Goal: Task Accomplishment & Management: Complete application form

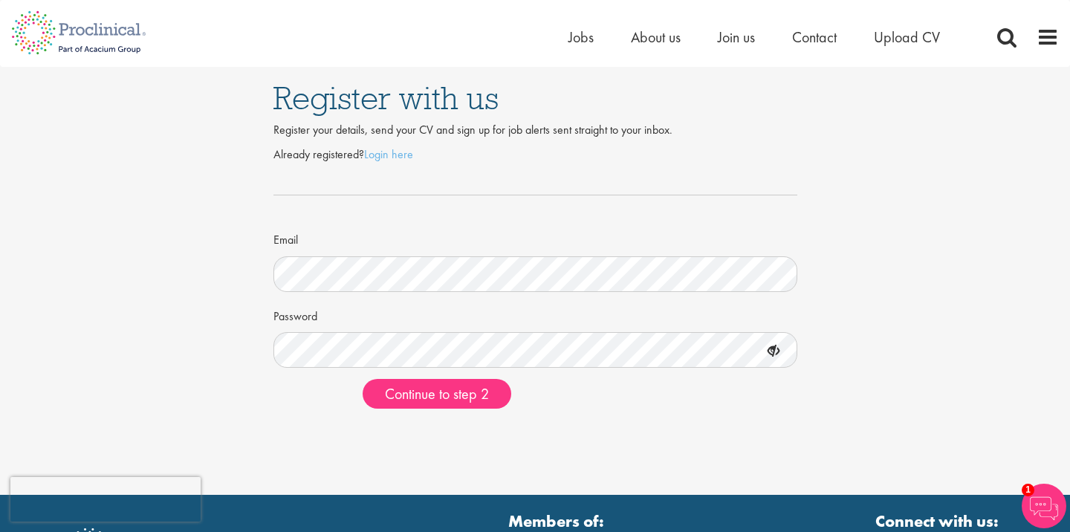
click at [777, 354] on icon at bounding box center [773, 351] width 25 height 25
click at [482, 395] on span "Continue to step 2" at bounding box center [437, 393] width 104 height 19
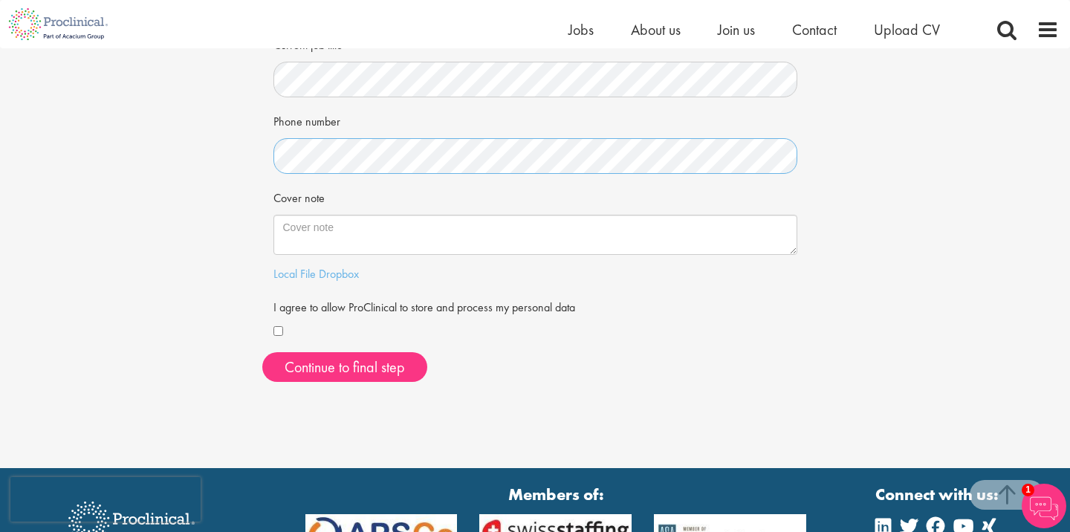
scroll to position [340, 0]
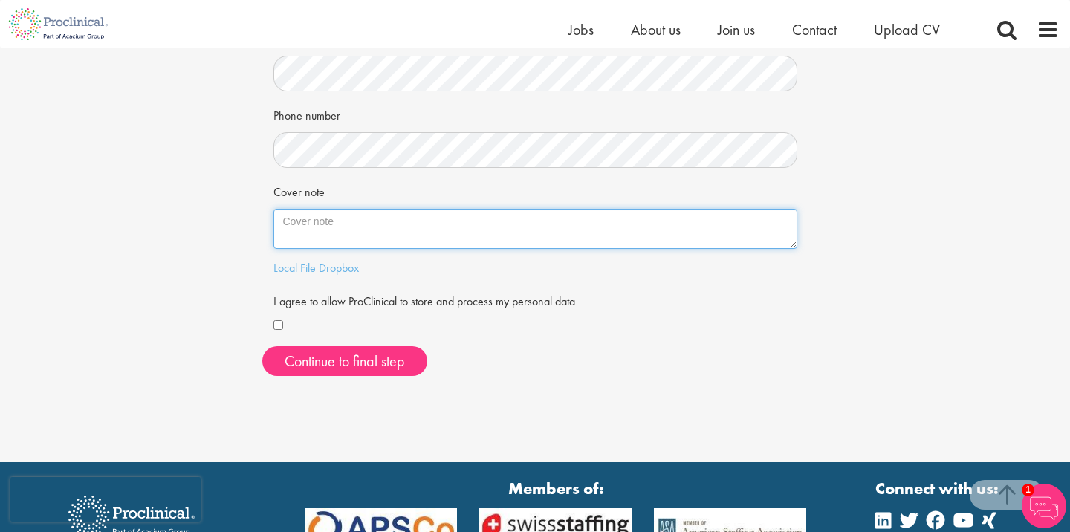
click at [324, 238] on textarea "Cover note" at bounding box center [536, 229] width 524 height 40
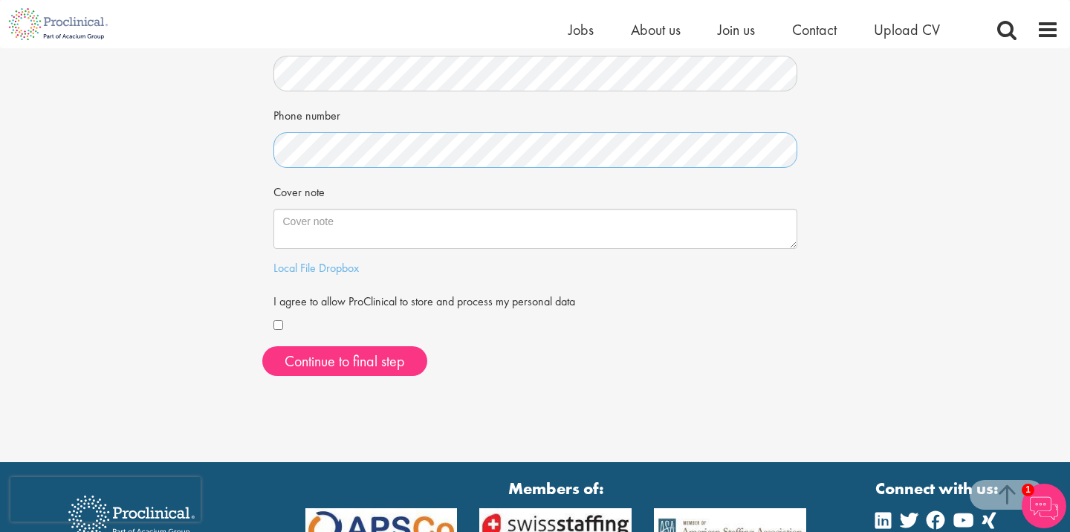
click at [270, 149] on div "First Name Last Name LinkedIn / XING profile link Current job title Phone numbe…" at bounding box center [535, 92] width 546 height 591
click at [256, 190] on div "Your personal details Please give us a few more details, which will help us fin…" at bounding box center [535, 48] width 1093 height 680
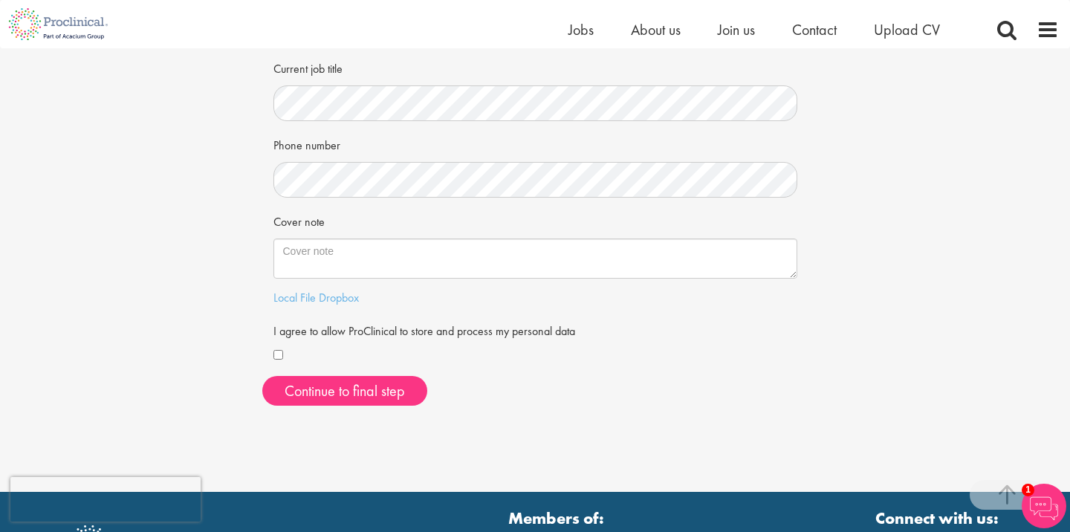
scroll to position [316, 0]
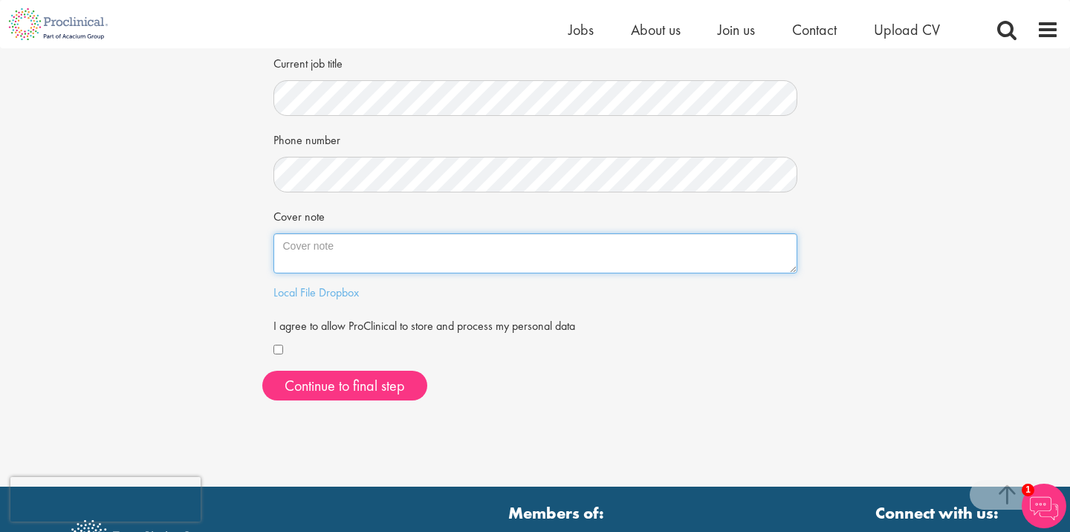
click at [311, 261] on textarea "Cover note" at bounding box center [536, 253] width 524 height 40
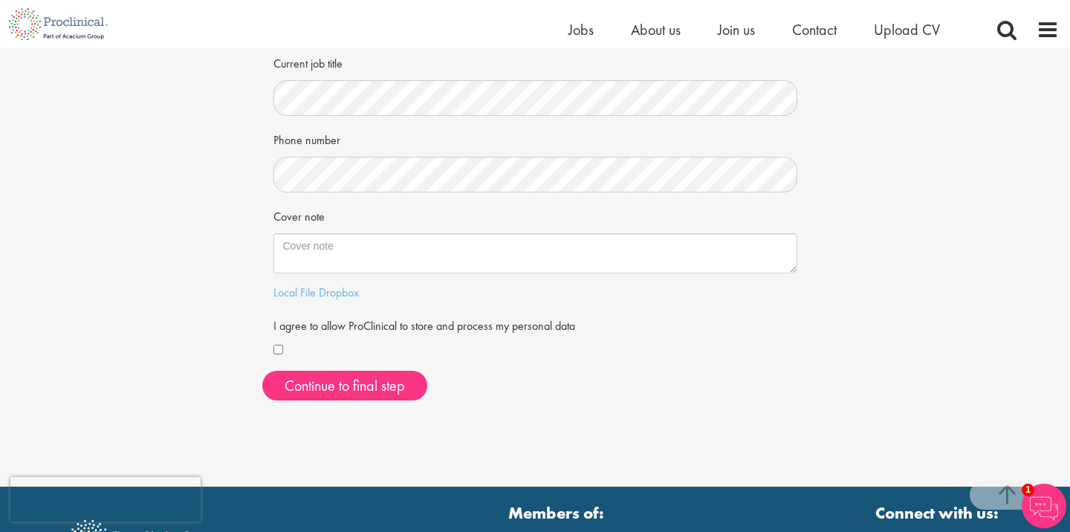
click at [230, 237] on div "Your personal details Please give us a few more details, which will help us fin…" at bounding box center [535, 72] width 1093 height 680
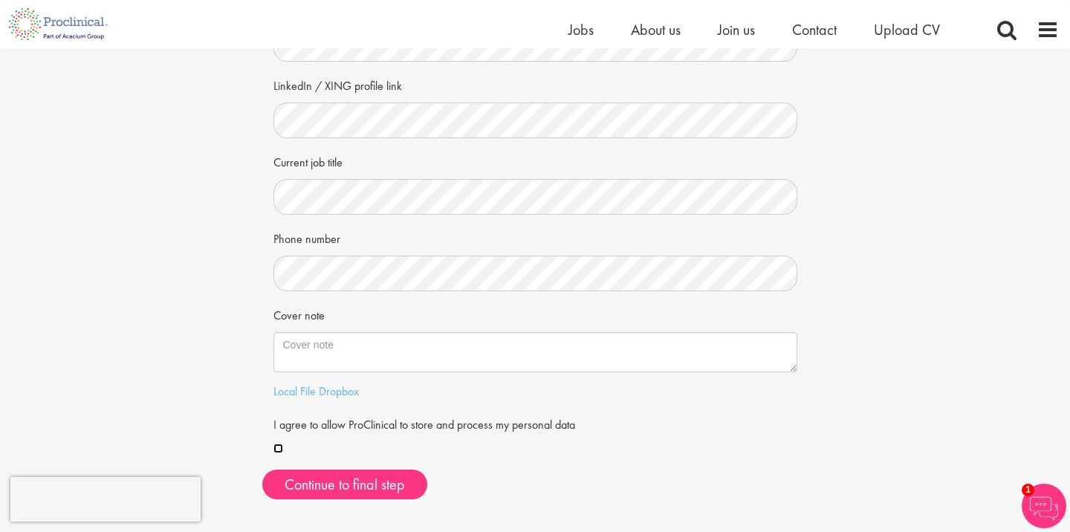
scroll to position [218, 0]
click at [305, 480] on button "Continue to final step" at bounding box center [344, 484] width 165 height 30
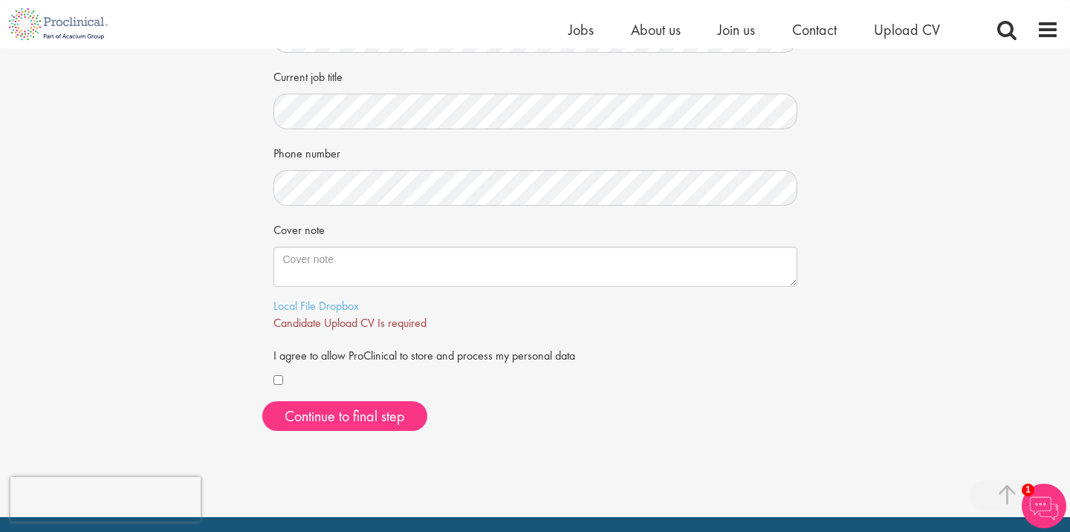
scroll to position [306, 0]
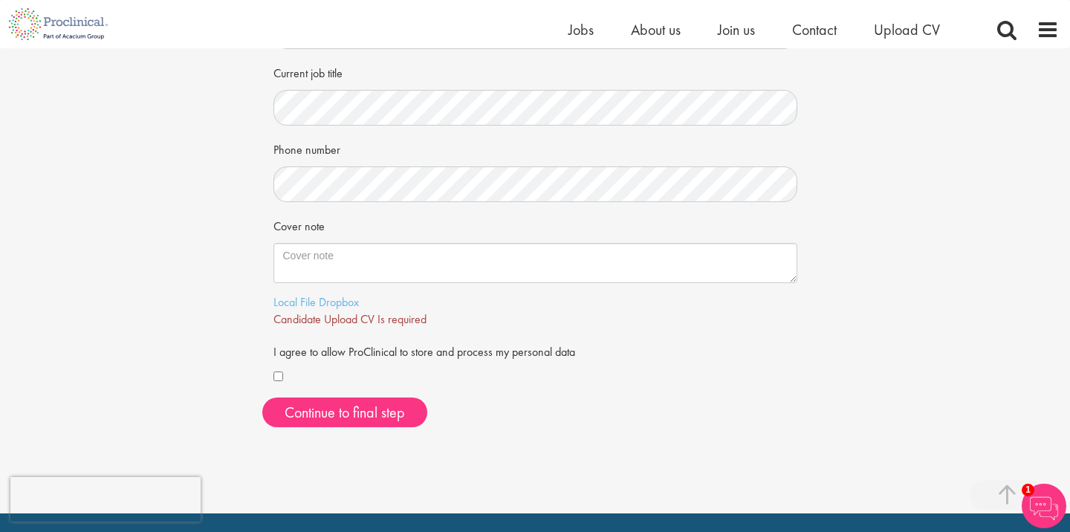
click at [389, 325] on span "Candidate Upload CV Is required" at bounding box center [350, 319] width 153 height 16
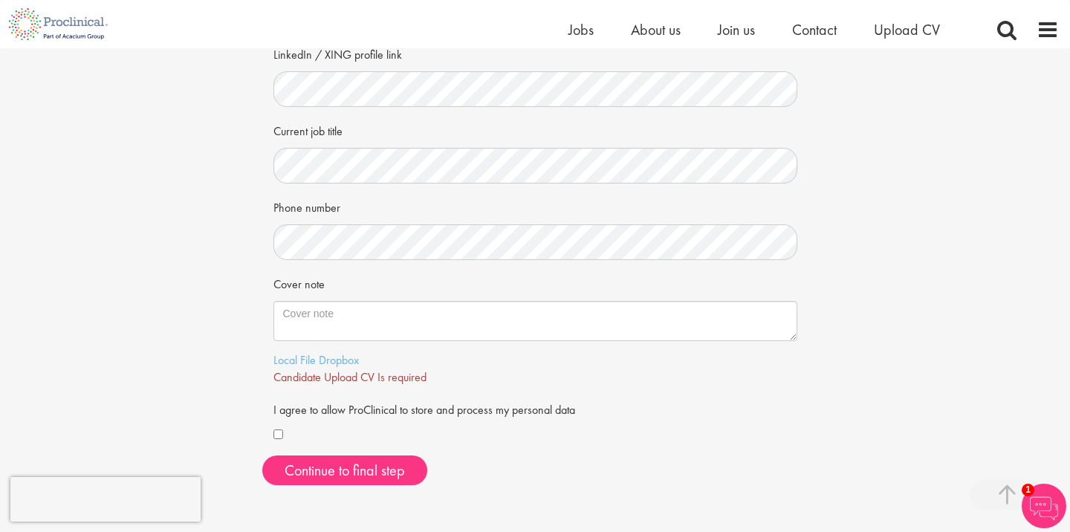
scroll to position [265, 0]
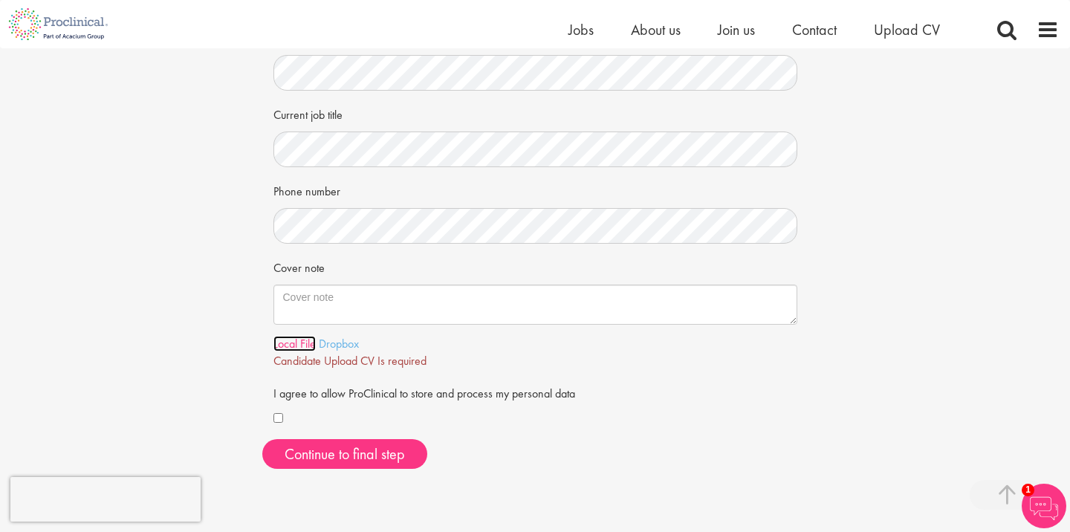
click at [287, 343] on link "Local File" at bounding box center [295, 344] width 42 height 16
click at [215, 355] on div "Your personal details Please give us a few more details, which will help us fin…" at bounding box center [535, 132] width 1093 height 697
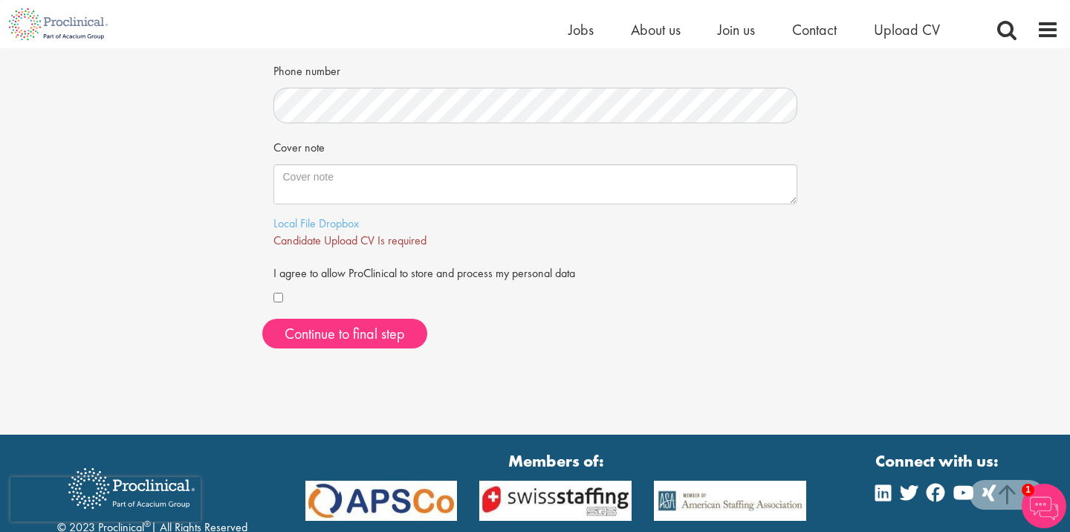
scroll to position [386, 0]
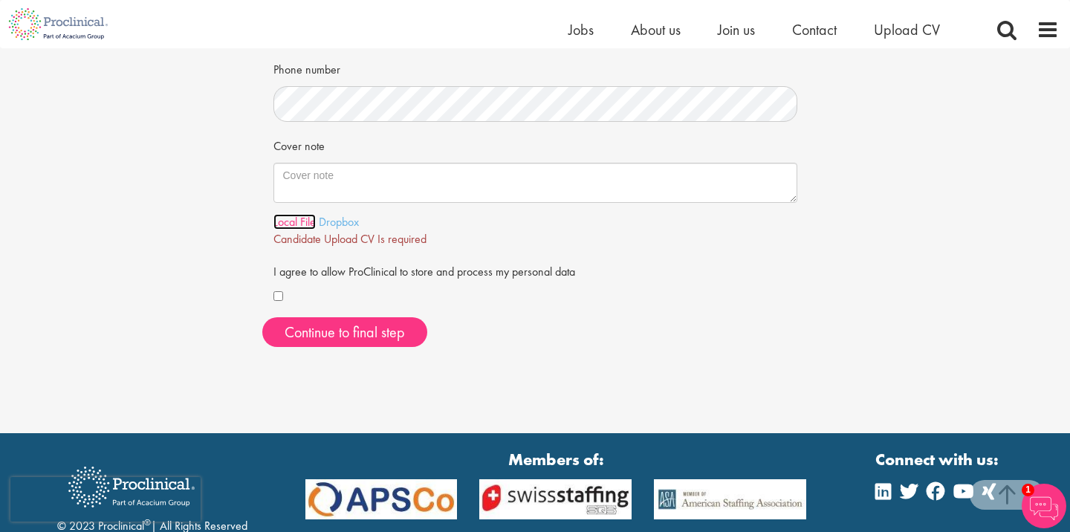
click at [288, 224] on link "Local File" at bounding box center [295, 222] width 42 height 16
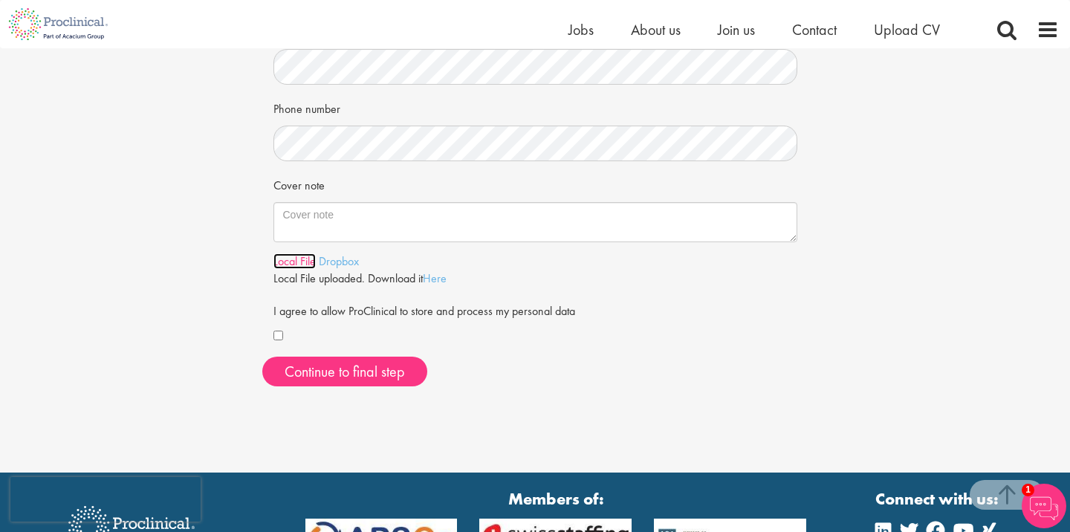
scroll to position [331, 0]
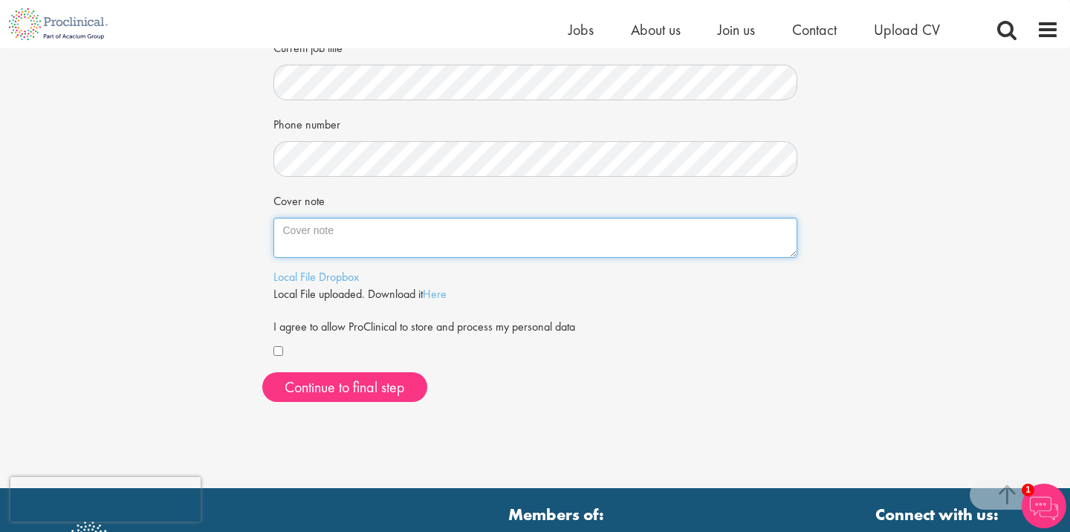
click at [308, 243] on textarea "Cover note" at bounding box center [536, 238] width 524 height 40
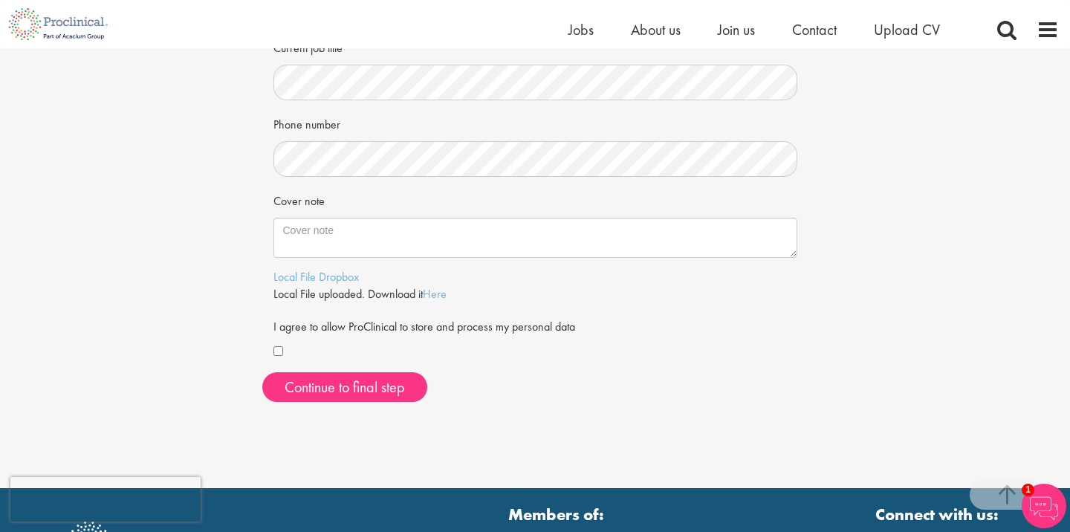
click at [214, 255] on div "Your personal details Please give us a few more details, which will help us fin…" at bounding box center [535, 65] width 1093 height 697
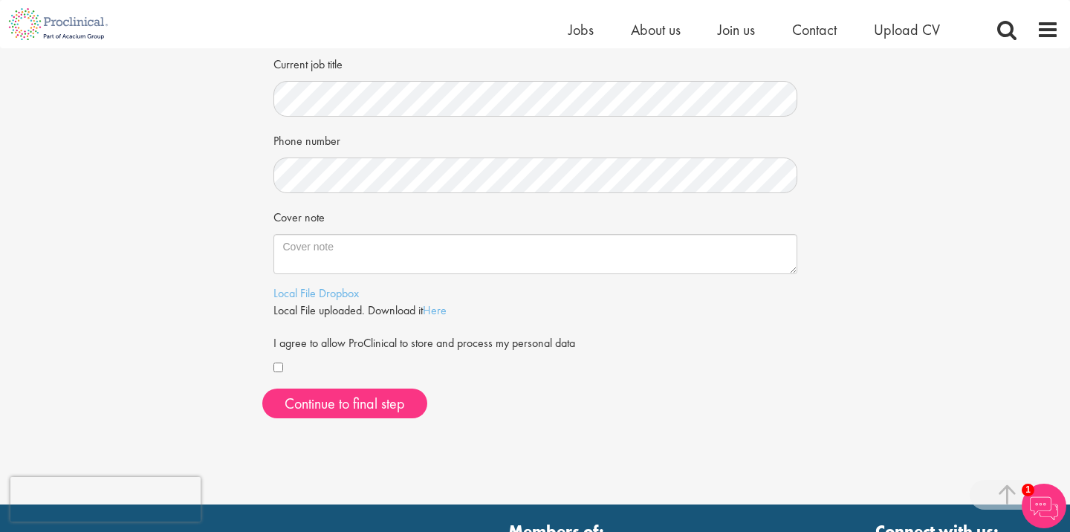
scroll to position [320, 0]
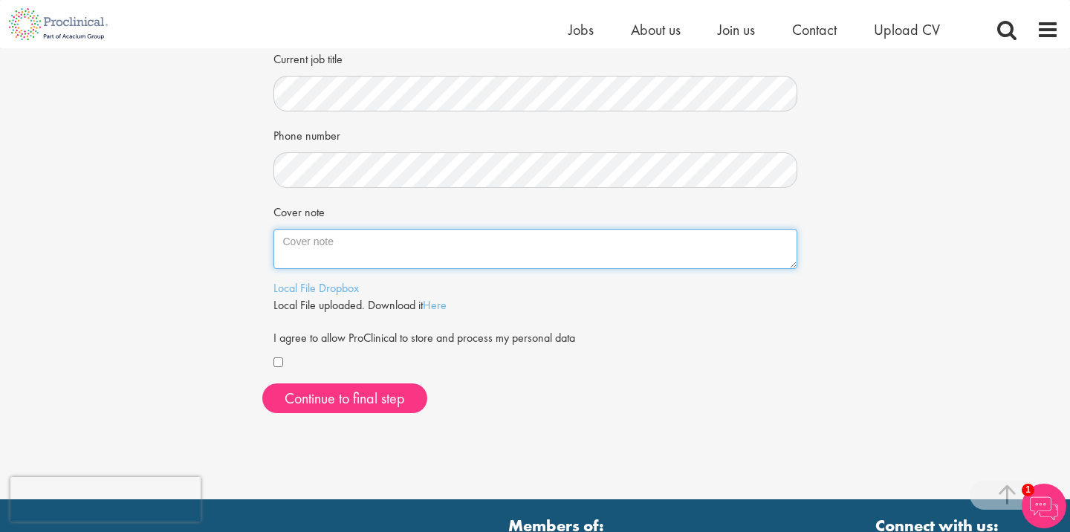
click at [324, 244] on textarea "Cover note" at bounding box center [536, 249] width 524 height 40
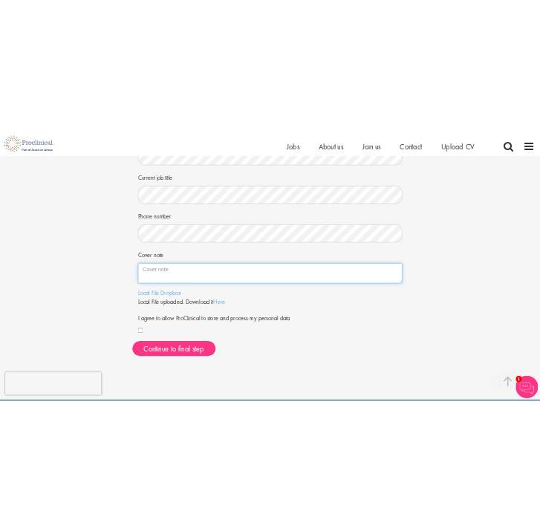
scroll to position [301, 0]
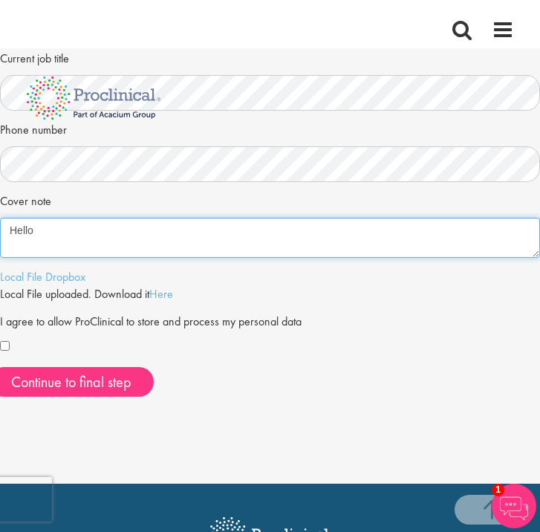
click at [73, 230] on textarea "Hello" at bounding box center [270, 238] width 540 height 40
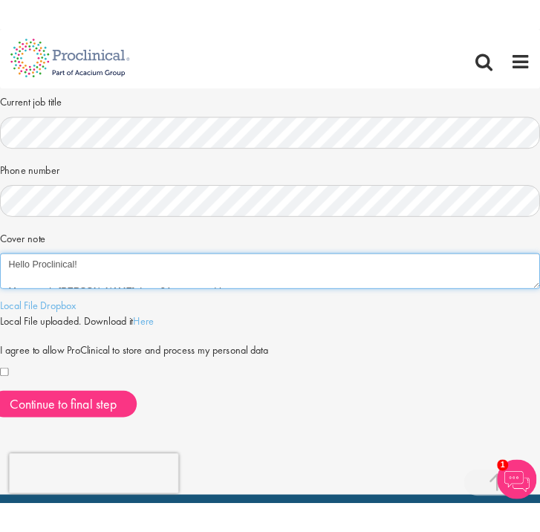
scroll to position [15, 0]
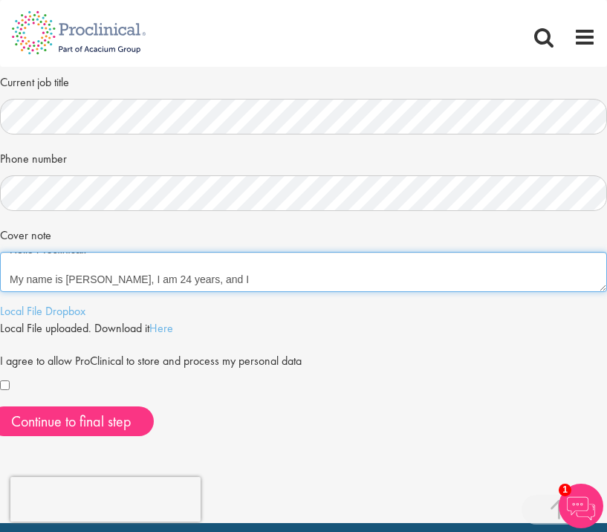
click at [230, 278] on textarea "Hello Proclinical! My name is Elin Hassel, I am 24 years, and I" at bounding box center [303, 272] width 607 height 40
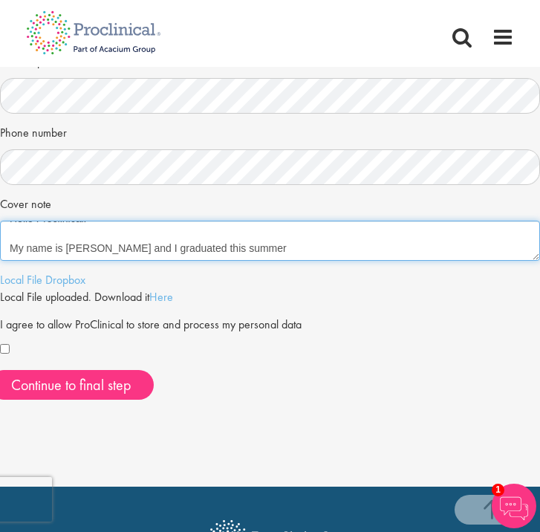
type textarea "Hello Proclinical! My name is Elin Hassel and I graduated this summer"
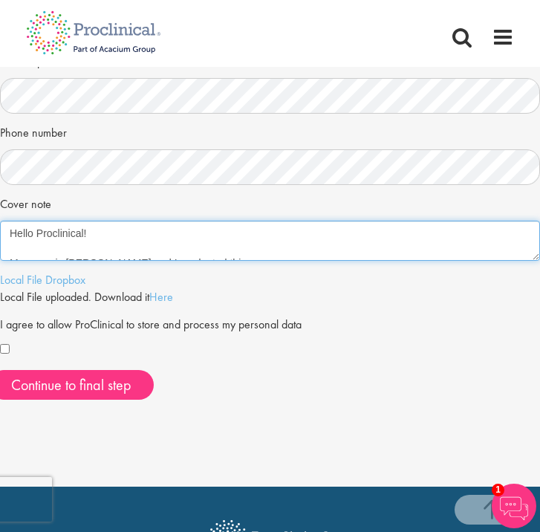
drag, startPoint x: 269, startPoint y: 248, endPoint x: -16, endPoint y: 213, distance: 286.8
click at [0, 213] on html "This website uses cookies. By continuing to use this site, you are giving your …" at bounding box center [270, 387] width 540 height 1408
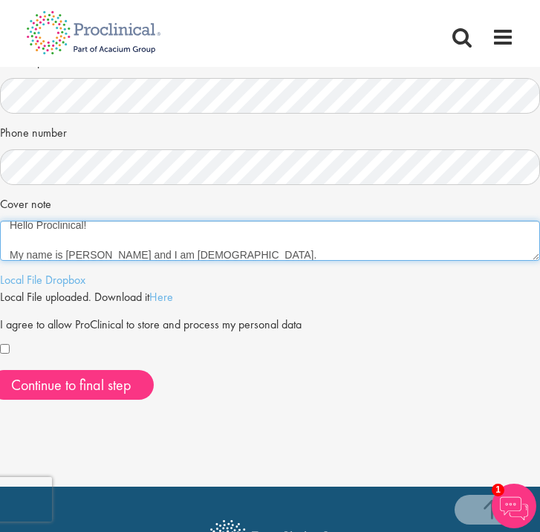
paste textarea "I have a strong interest in technology and graduated this summer with a Bachelo…"
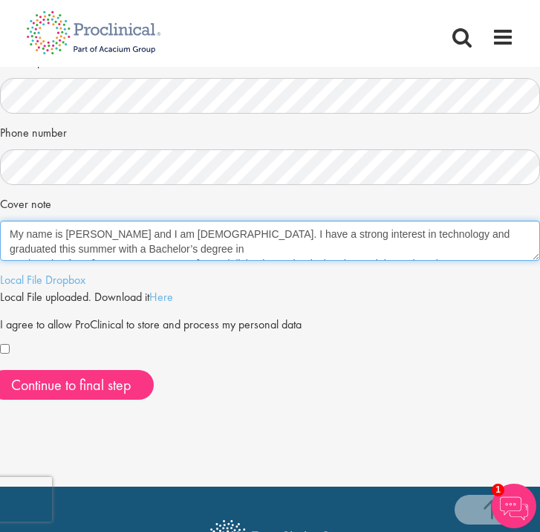
scroll to position [45, 0]
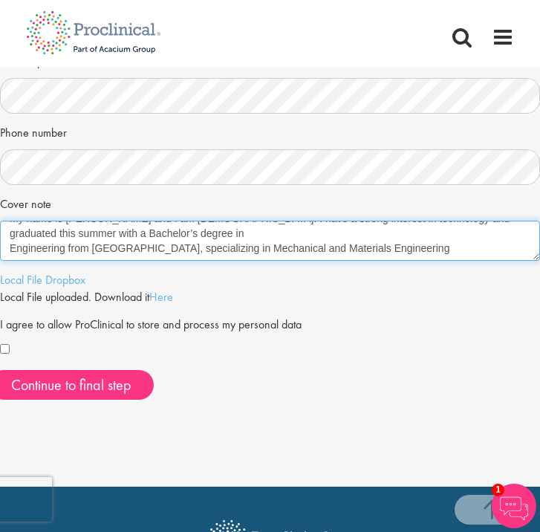
click at [10, 248] on textarea "Hello Proclinical! My name is Elin Hassel and I am 24 years old. I have a stron…" at bounding box center [270, 241] width 540 height 40
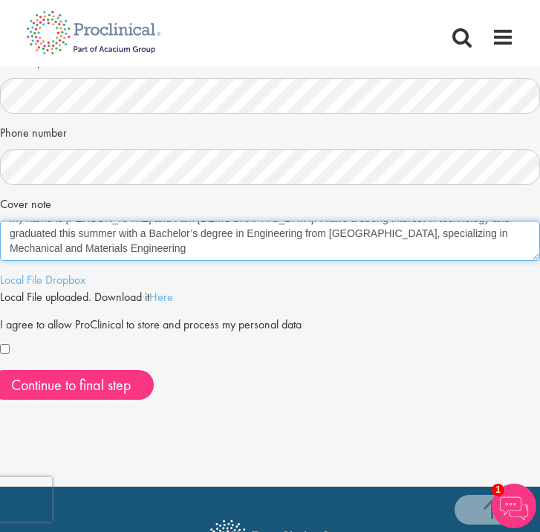
click at [111, 246] on textarea "Hello Proclinical! My name is Elin Hassel and I am 24 years old. I have a stron…" at bounding box center [270, 241] width 540 height 40
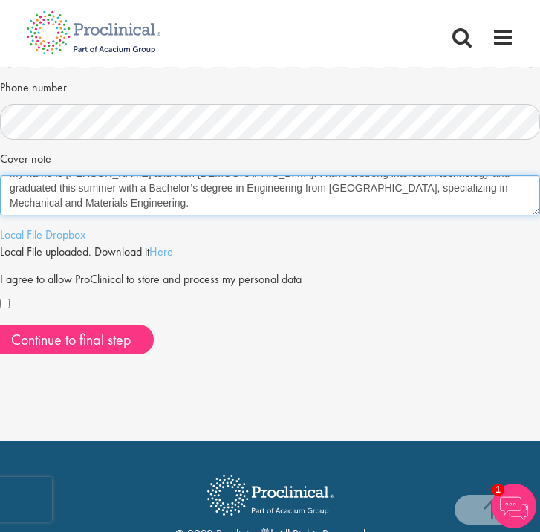
paste textarea "Proclinical seems like an exciting company. I hope to learn more and contribute…"
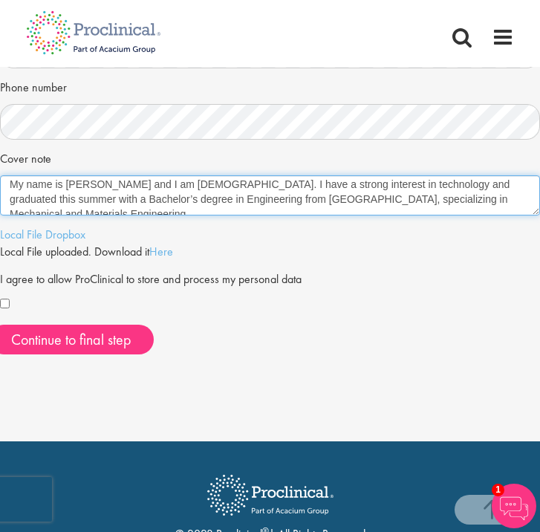
scroll to position [27, 0]
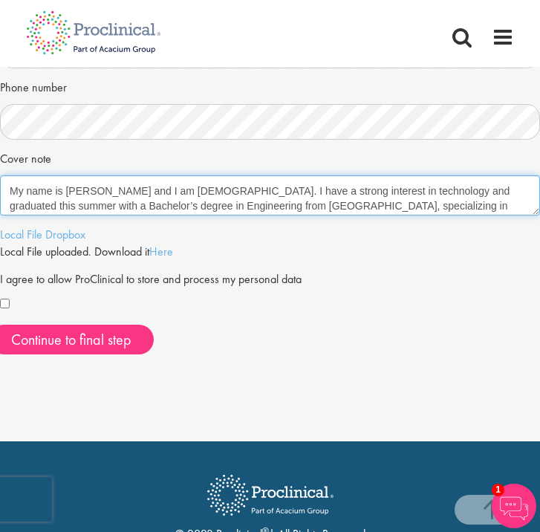
click at [220, 194] on textarea "Hello Proclinical! My name is Elin Hassel and I am 24 years old. I have a stron…" at bounding box center [270, 195] width 540 height 40
click at [194, 195] on textarea "Hello Proclinical! My name is Elin Hassel and I am 24 years. I have a strong in…" at bounding box center [270, 195] width 540 height 40
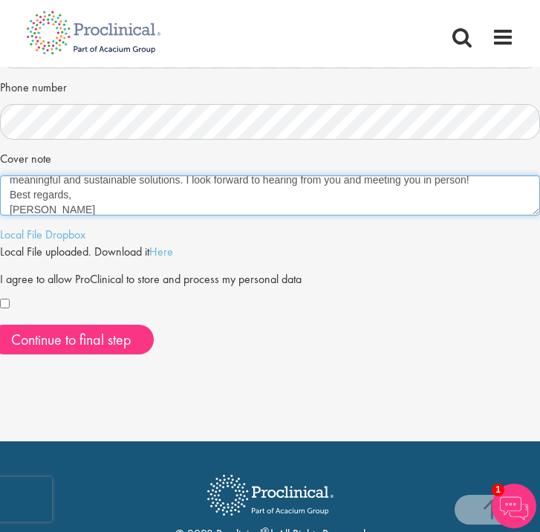
scroll to position [114, 0]
click at [10, 190] on textarea "Hello Proclinical! My name is Elin Hassel and I am 24 years. I have a strong in…" at bounding box center [270, 195] width 540 height 40
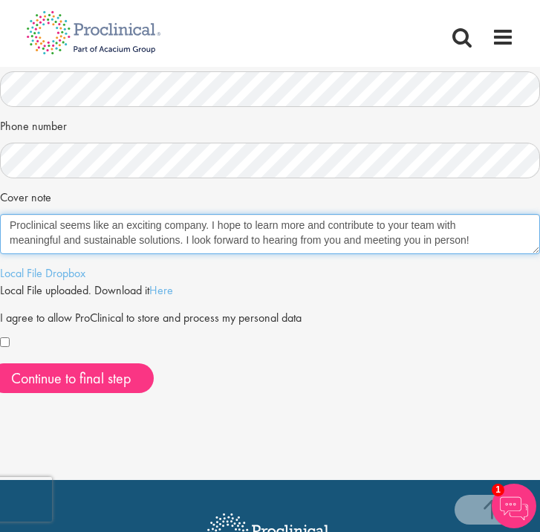
scroll to position [87, 0]
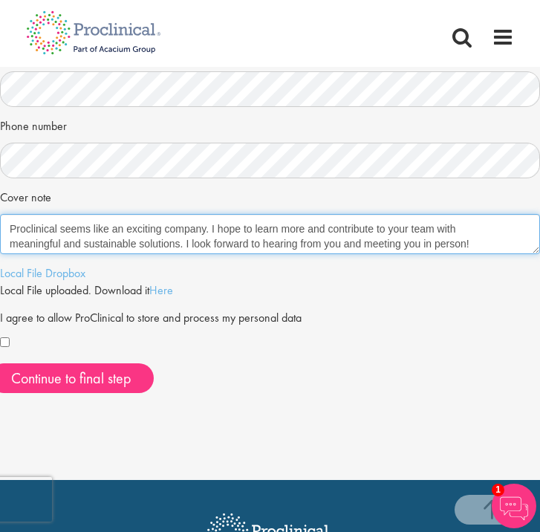
drag, startPoint x: 184, startPoint y: 245, endPoint x: 213, endPoint y: 224, distance: 35.1
click at [213, 224] on textarea "Hello Proclinical! My name is Elin Hassel and I am 24 years. I have a strong in…" at bounding box center [270, 234] width 540 height 40
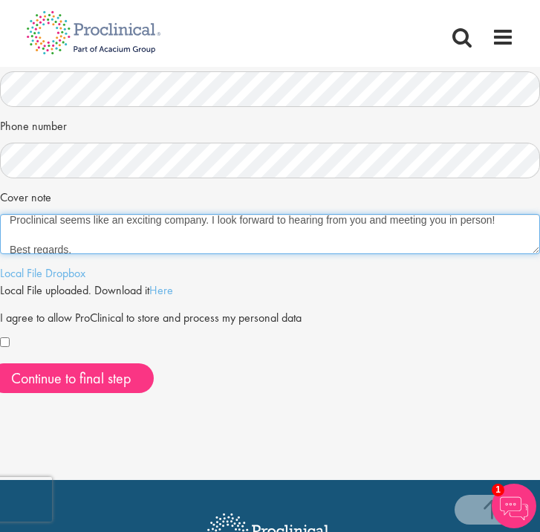
scroll to position [119, 0]
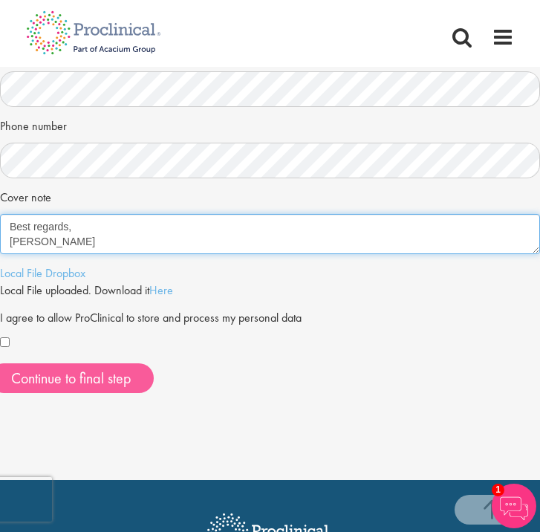
type textarea "Hello Proclinical! My name is [PERSON_NAME] and I am 24 years. I have a strong …"
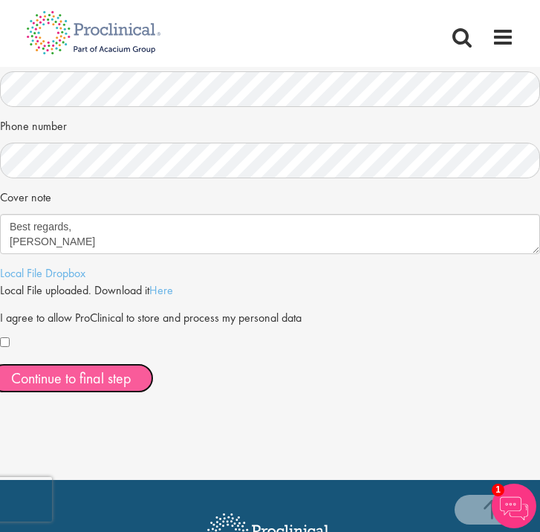
click at [94, 378] on span "Continue to final step" at bounding box center [71, 378] width 120 height 19
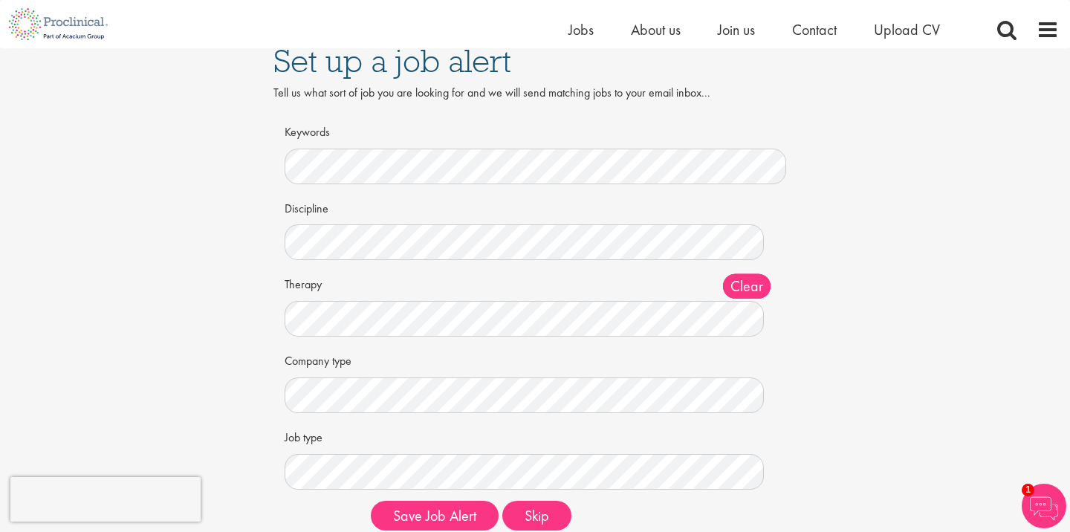
scroll to position [19, 0]
click at [371, 500] on button "Save Job Alert" at bounding box center [435, 515] width 128 height 30
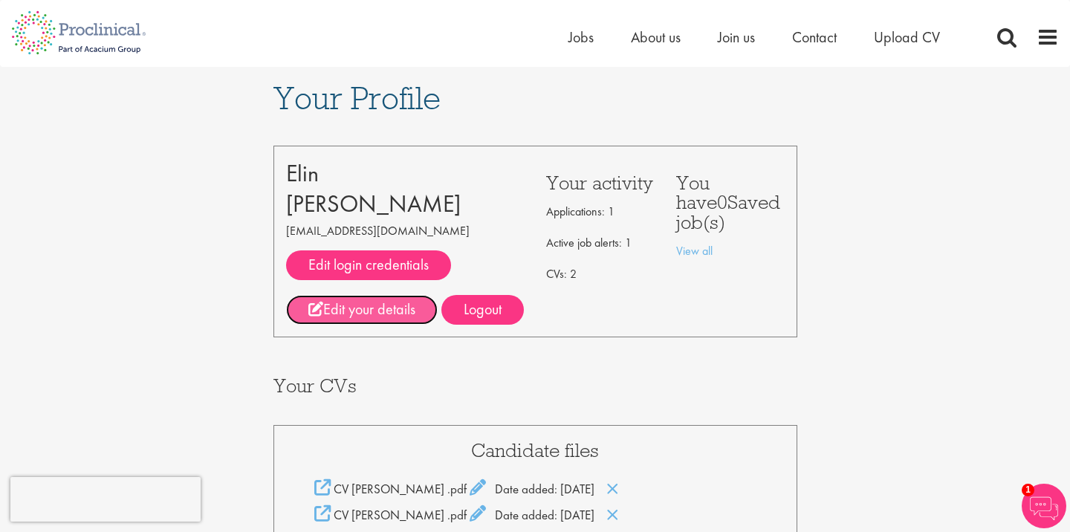
click at [409, 313] on link "Edit your details" at bounding box center [362, 310] width 152 height 30
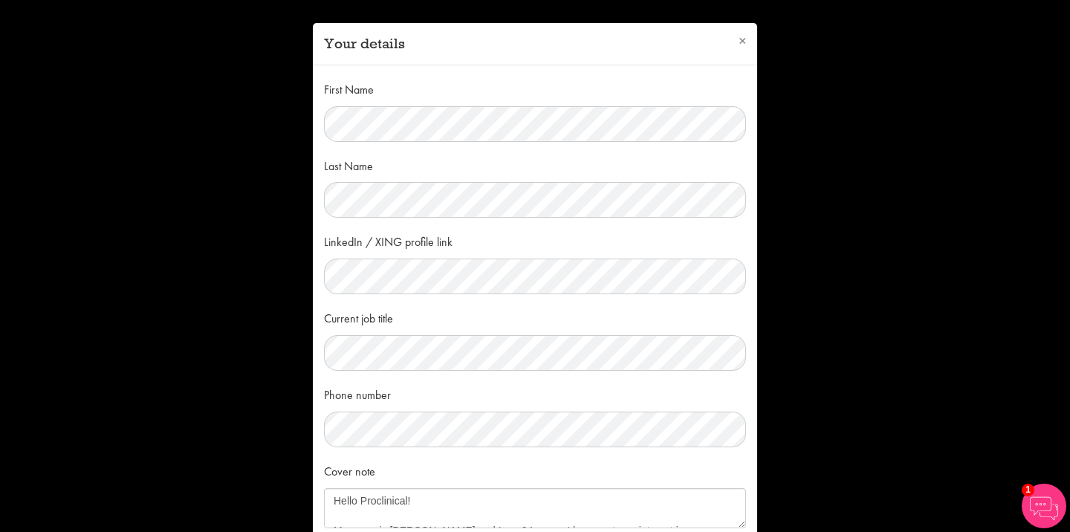
click at [740, 42] on button "×" at bounding box center [742, 41] width 7 height 16
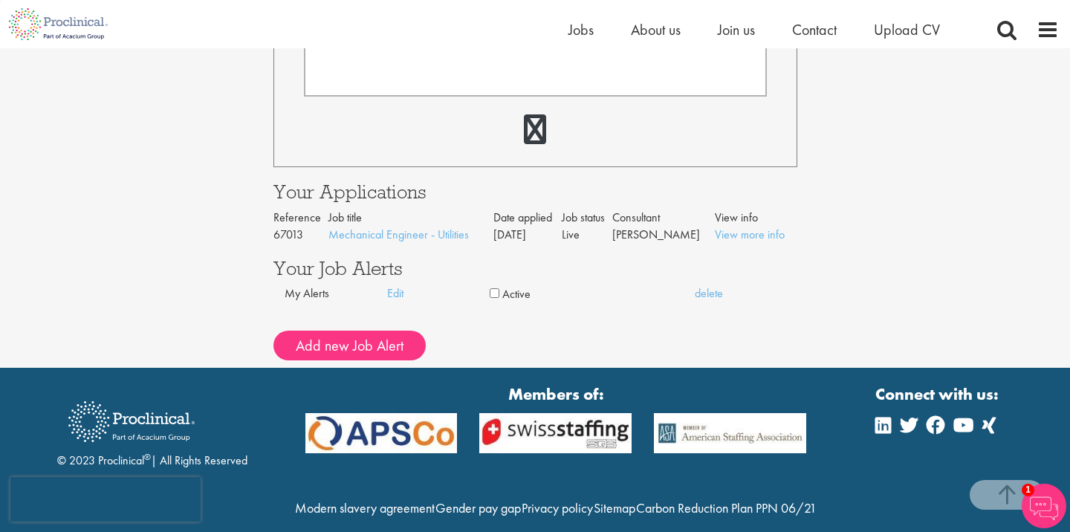
scroll to position [549, 0]
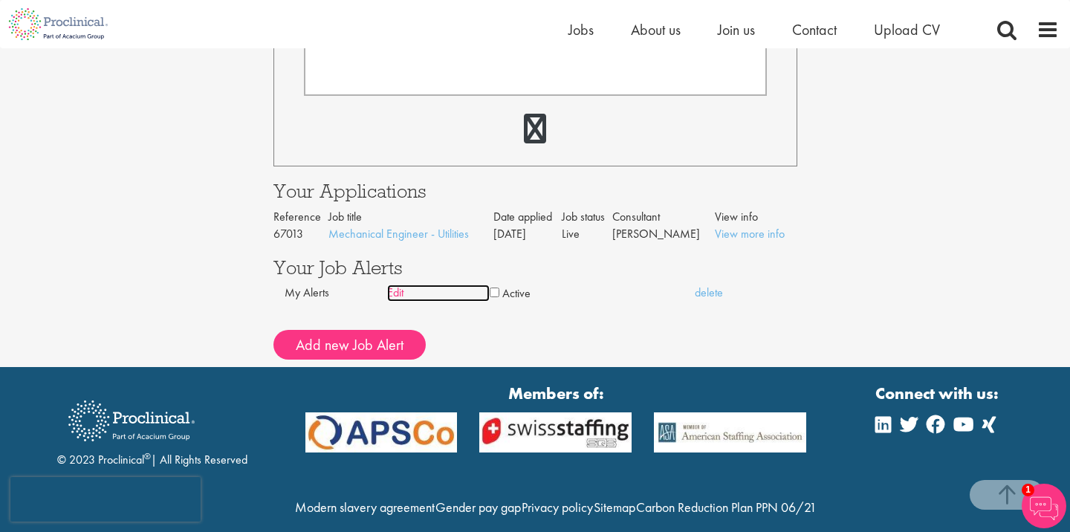
click at [395, 296] on link "Edit" at bounding box center [438, 293] width 103 height 17
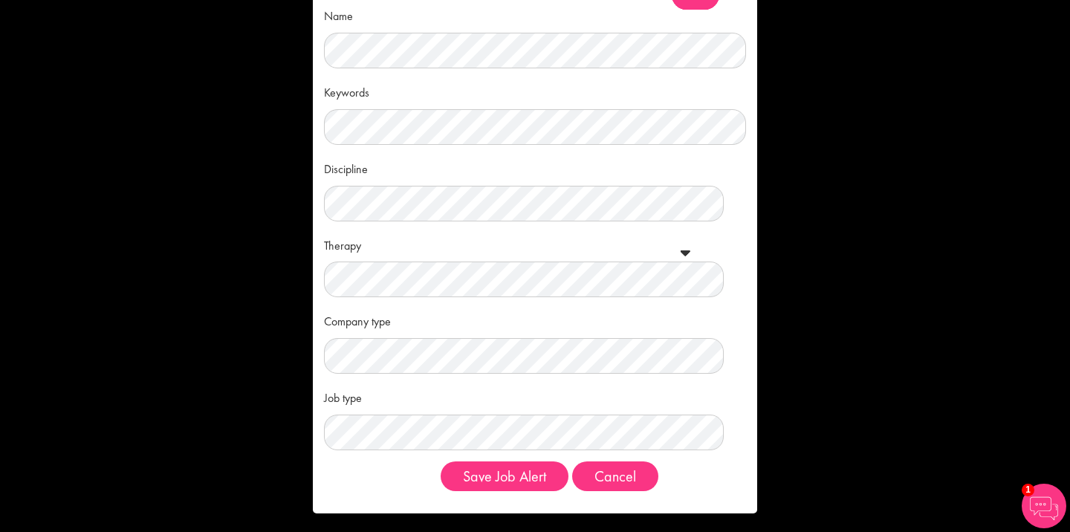
scroll to position [36, 0]
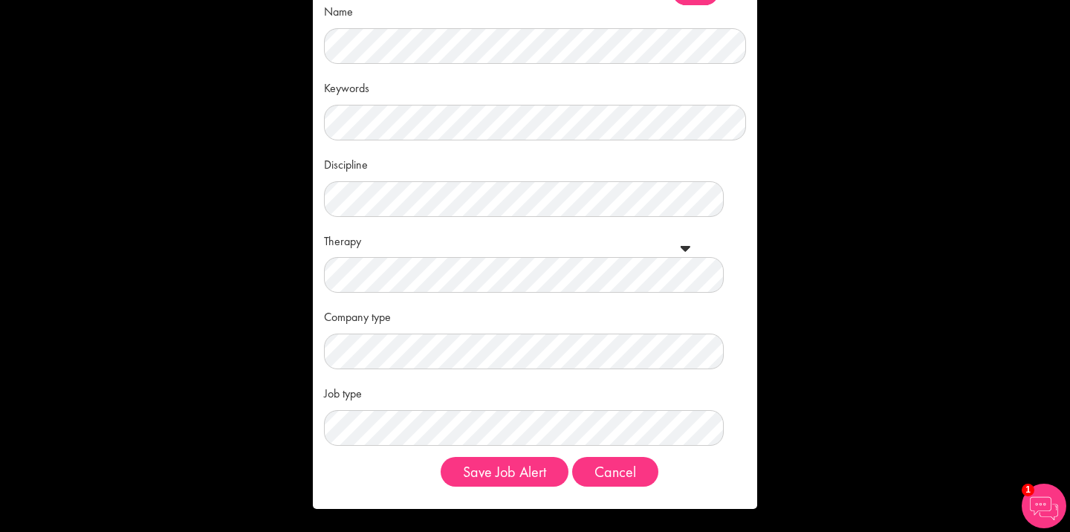
click at [687, 246] on span at bounding box center [686, 248] width 10 height 15
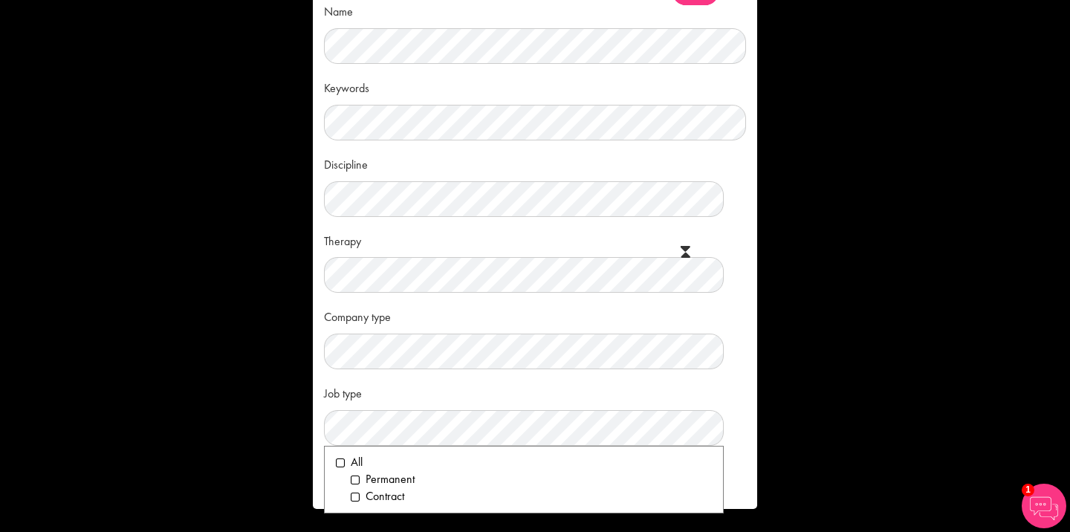
click at [687, 246] on span at bounding box center [686, 248] width 10 height 15
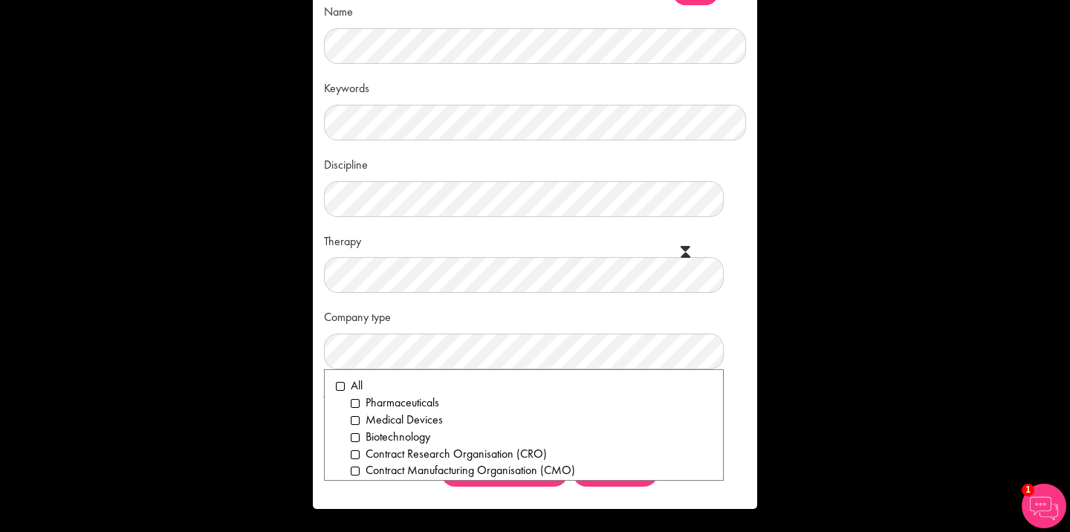
click at [687, 251] on span at bounding box center [686, 255] width 10 height 15
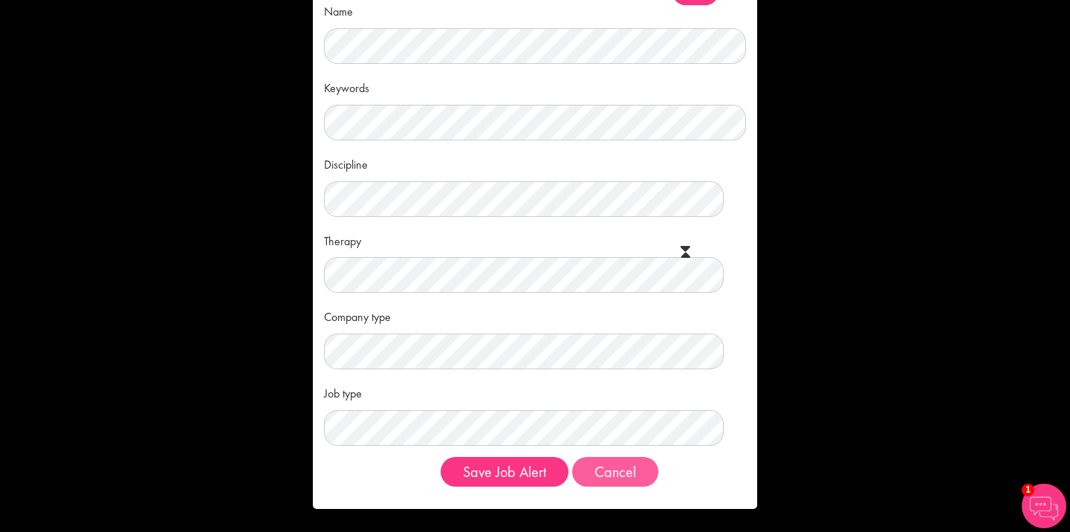
scroll to position [0, 0]
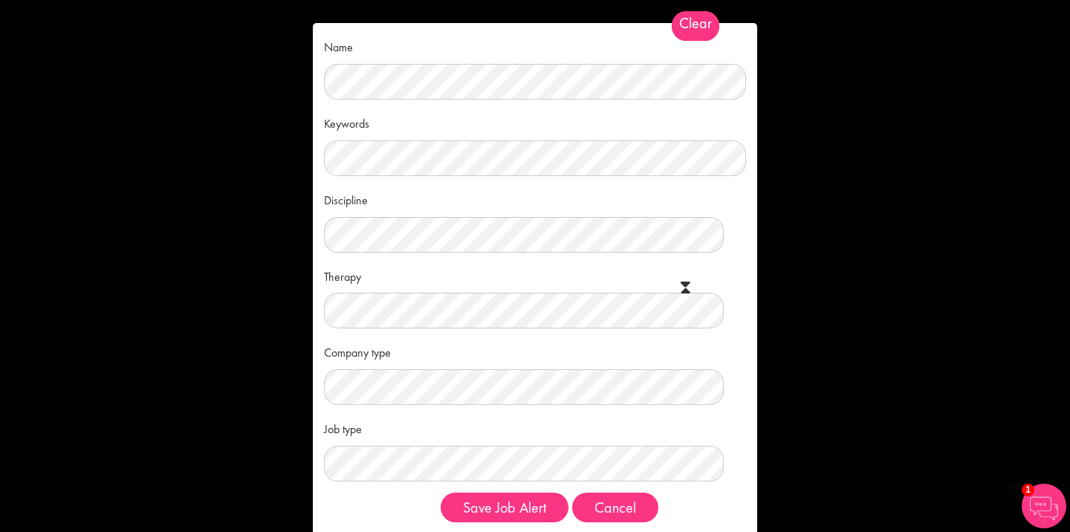
click at [699, 24] on span "Clear" at bounding box center [696, 26] width 48 height 30
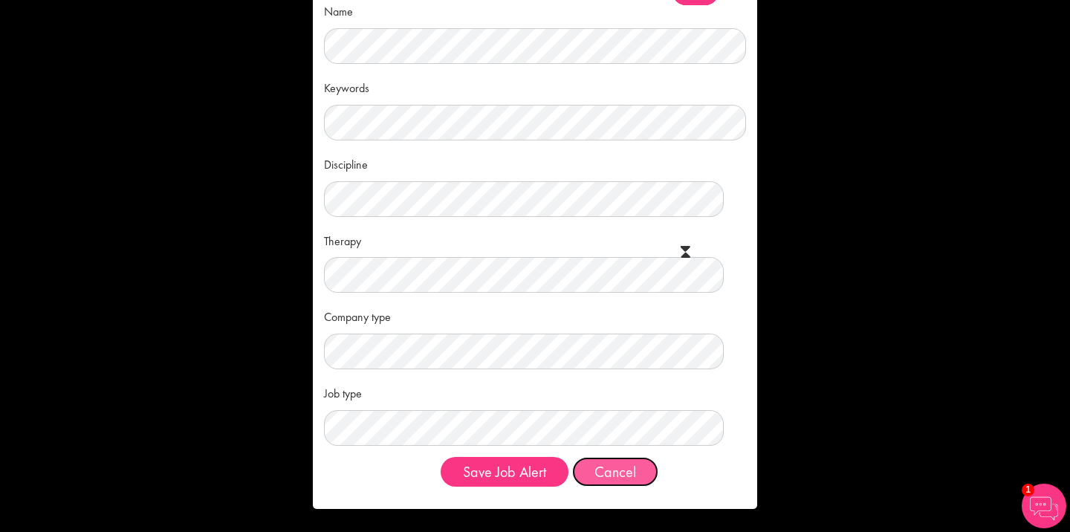
click at [612, 470] on button "Cancel" at bounding box center [615, 472] width 86 height 30
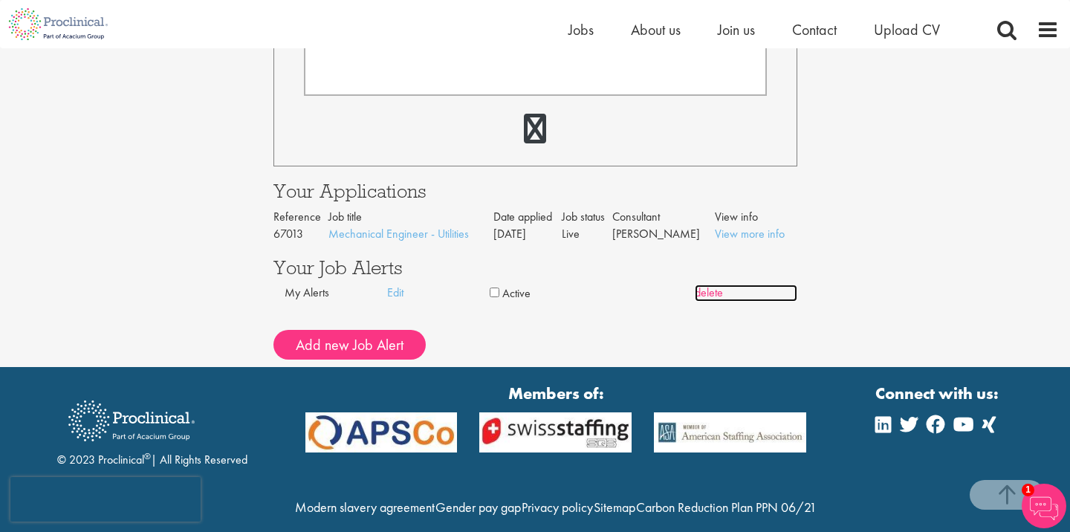
click at [710, 294] on link "delete" at bounding box center [746, 293] width 103 height 17
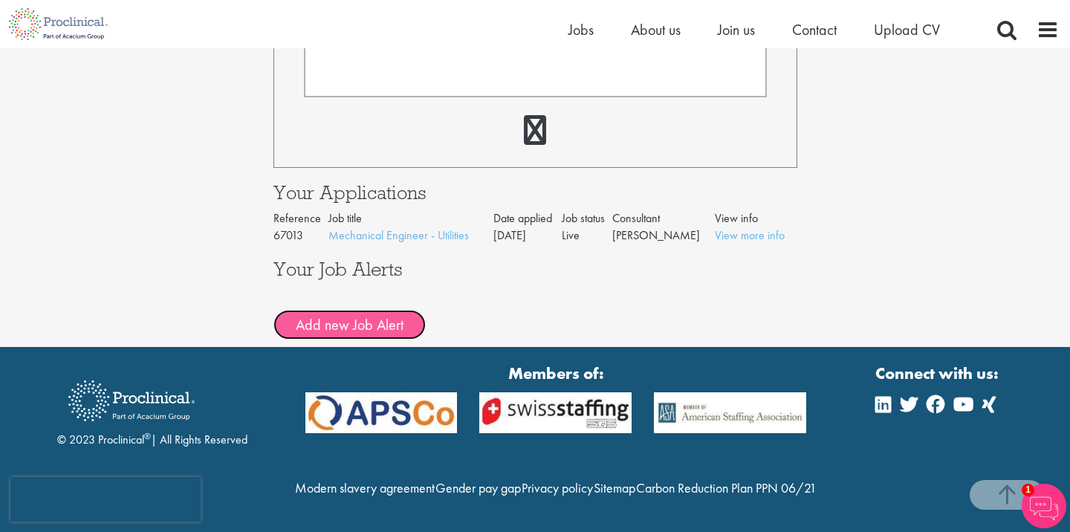
click at [355, 320] on button "Add new Job Alert" at bounding box center [350, 325] width 152 height 30
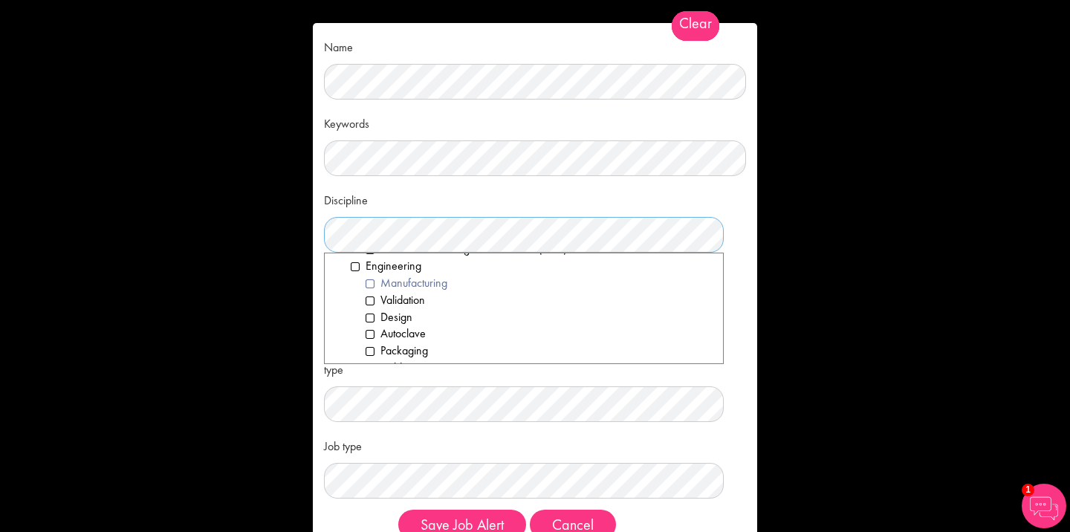
scroll to position [821, 0]
click at [357, 264] on li "Engineering" at bounding box center [531, 263] width 361 height 17
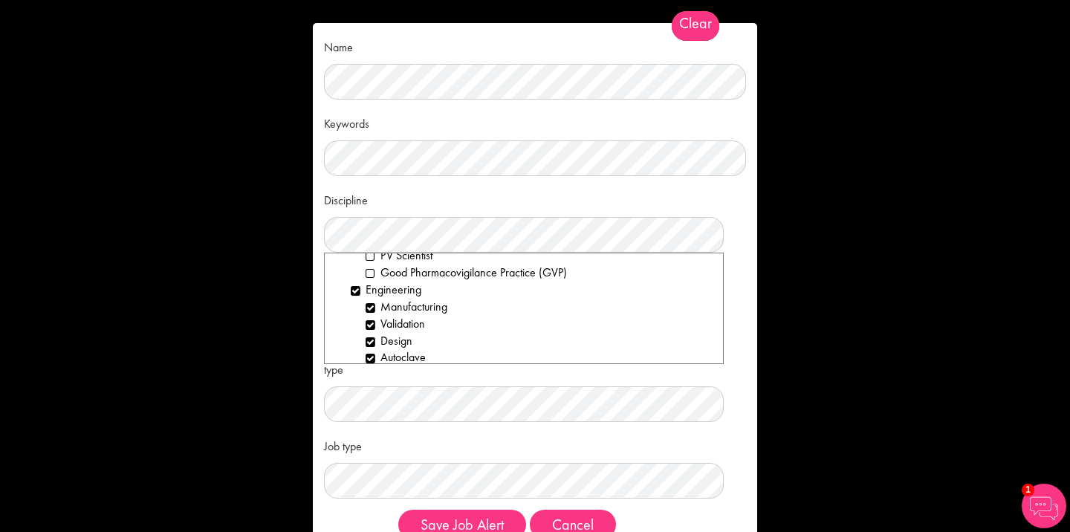
scroll to position [798, 0]
click at [356, 288] on li "Engineering" at bounding box center [531, 285] width 361 height 17
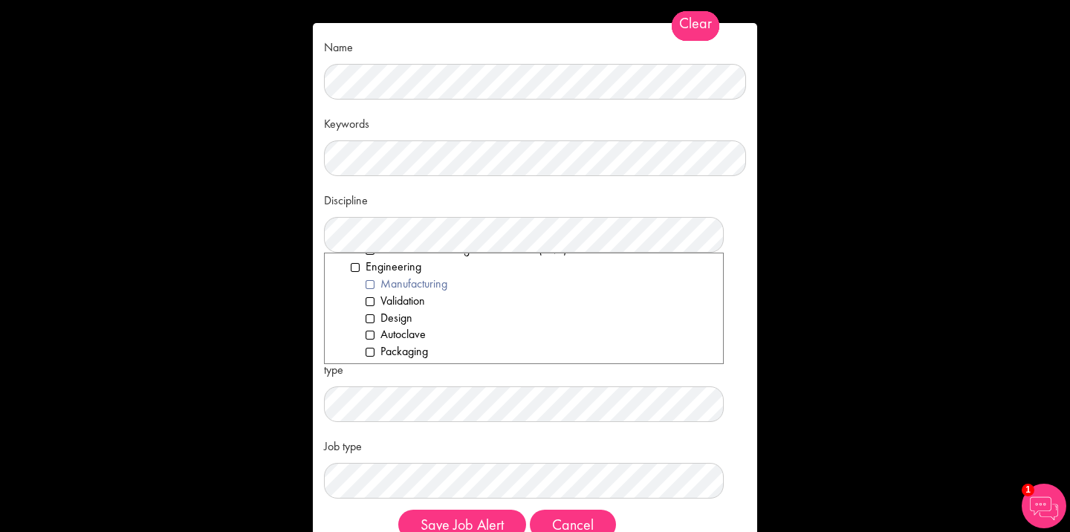
scroll to position [819, 0]
click at [358, 265] on li "Engineering" at bounding box center [531, 264] width 361 height 17
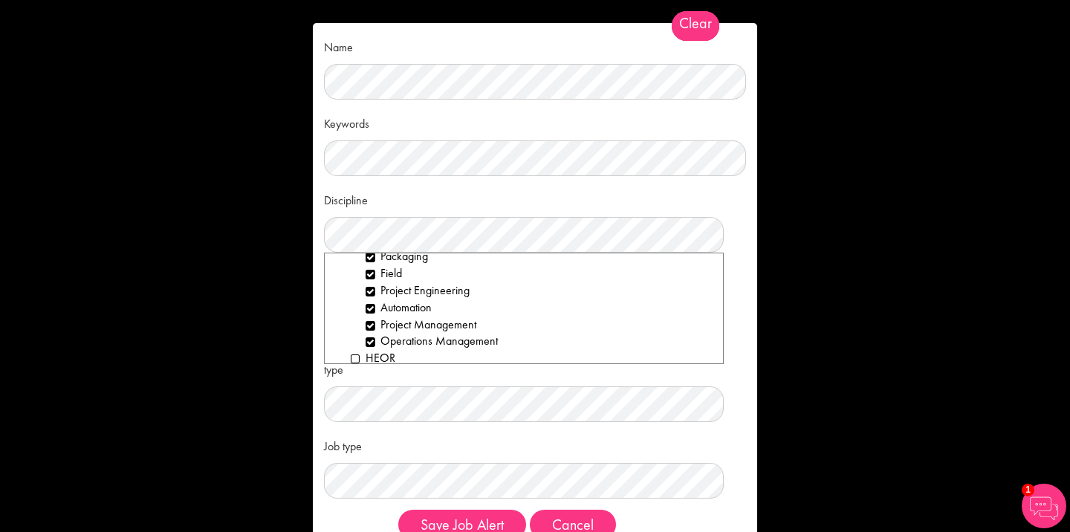
scroll to position [917, 0]
click at [372, 319] on li "Project Management" at bounding box center [539, 319] width 346 height 17
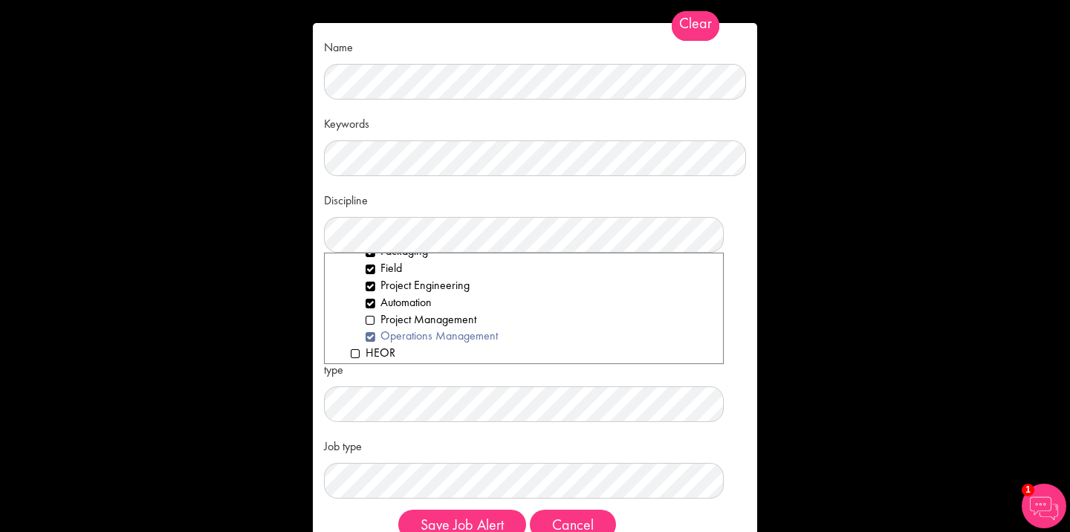
click at [372, 338] on li "Operations Management" at bounding box center [539, 336] width 346 height 17
click at [367, 317] on li "Laboratory Technician" at bounding box center [539, 318] width 346 height 17
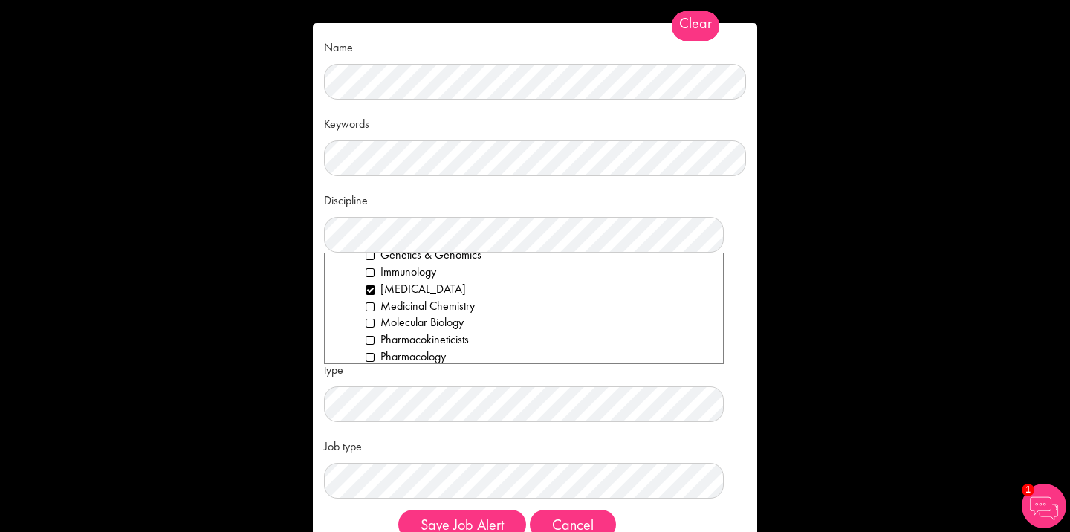
scroll to position [2015, 0]
click at [370, 294] on li "Laboratory Technician" at bounding box center [539, 291] width 346 height 17
click at [520, 194] on div "Discipline Clear All Computer Science Data Science Recruitment Consultant Biome…" at bounding box center [535, 219] width 422 height 65
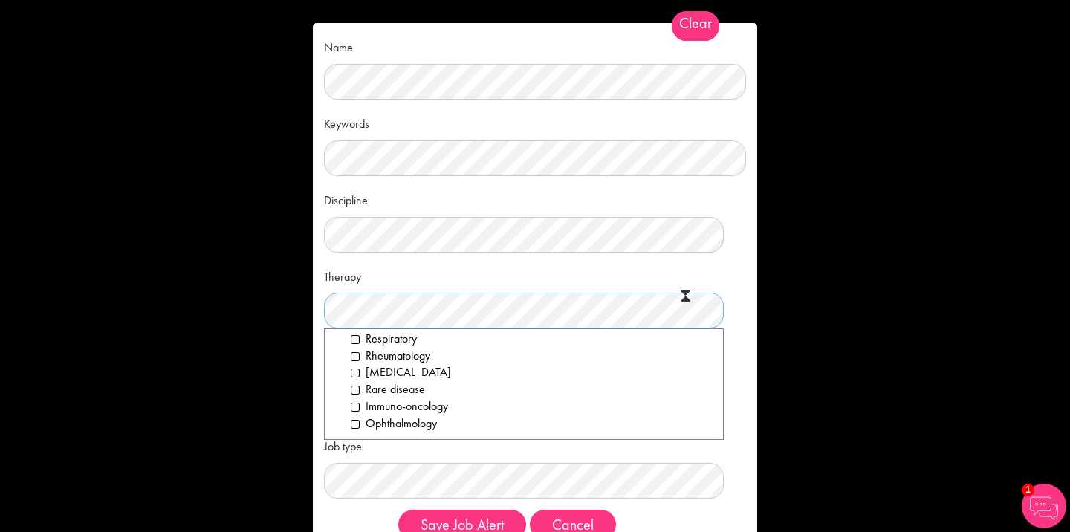
scroll to position [0, 0]
click at [452, 273] on div "Therapy Clear All Analgesics & Anaesthetics Animal Health Cardiovascular Dermat…" at bounding box center [535, 296] width 422 height 65
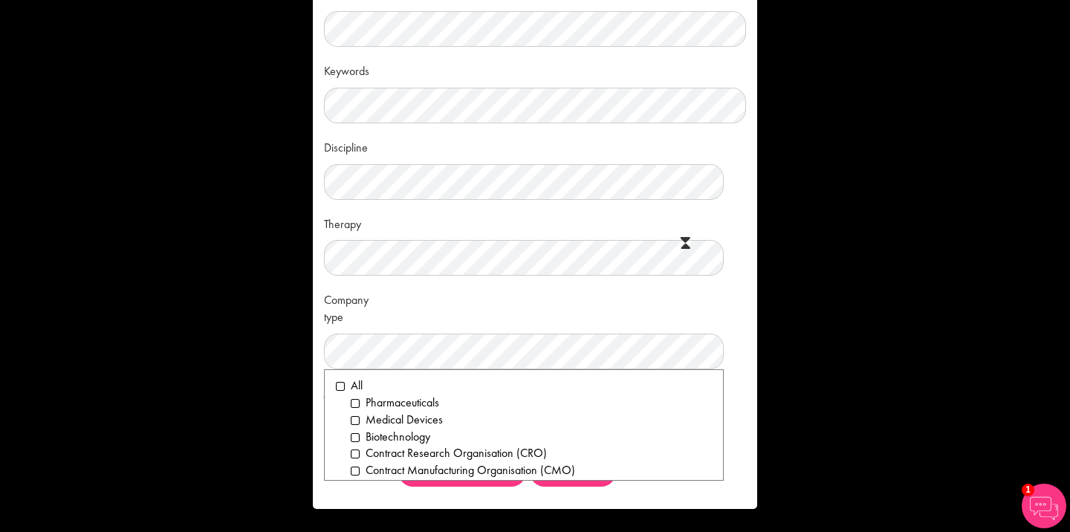
click at [434, 298] on div "Company type Clear All Pharmaceuticals Medical Devices Biotechnology Contract R…" at bounding box center [535, 328] width 422 height 82
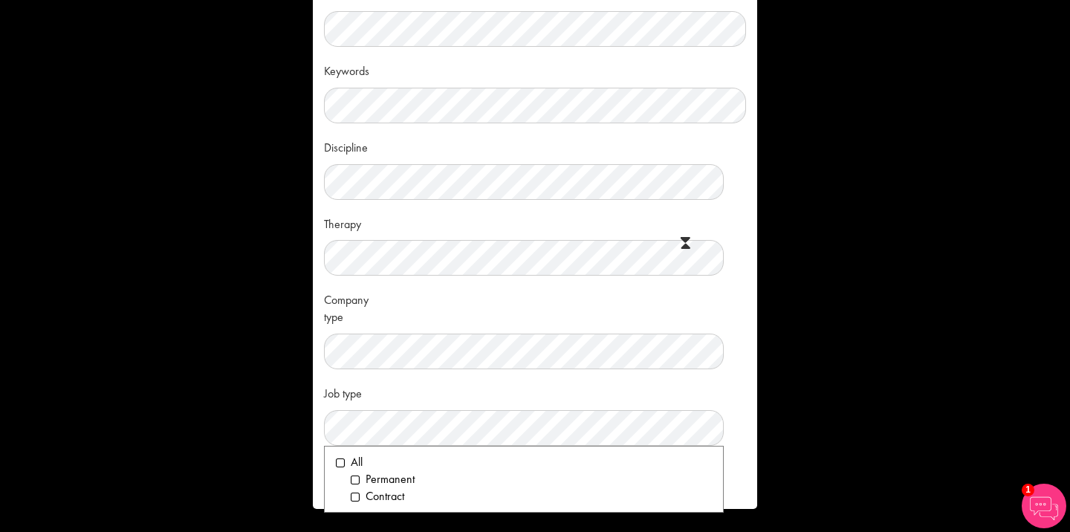
click at [425, 395] on div "Job type Clear All Permanent Contract" at bounding box center [535, 413] width 422 height 65
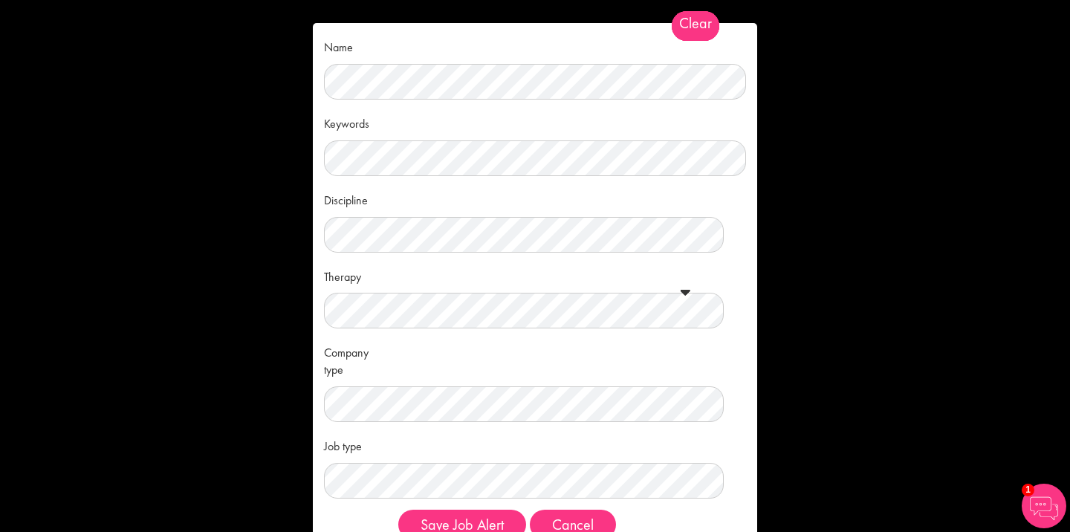
scroll to position [53, 0]
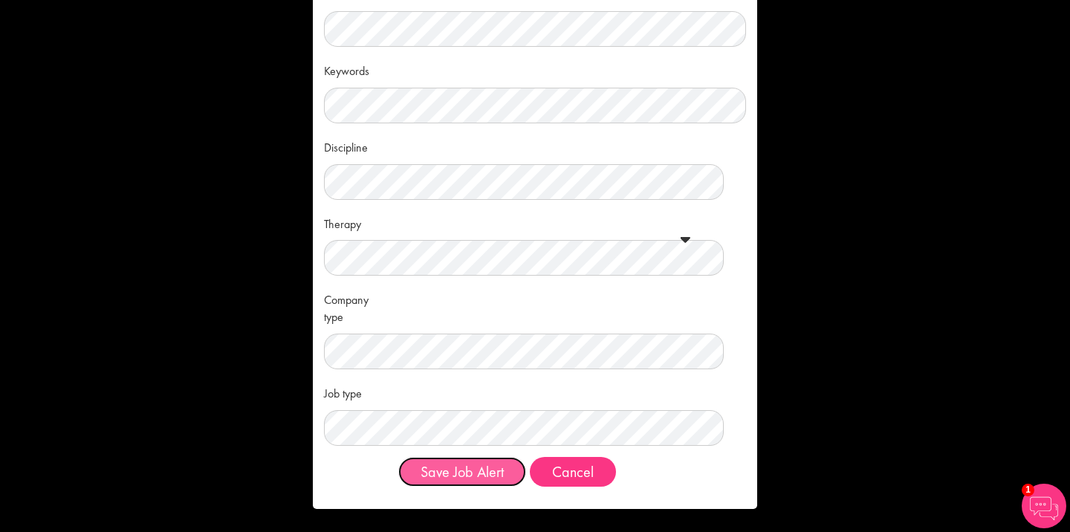
click at [489, 472] on button "Save Job Alert" at bounding box center [462, 472] width 128 height 30
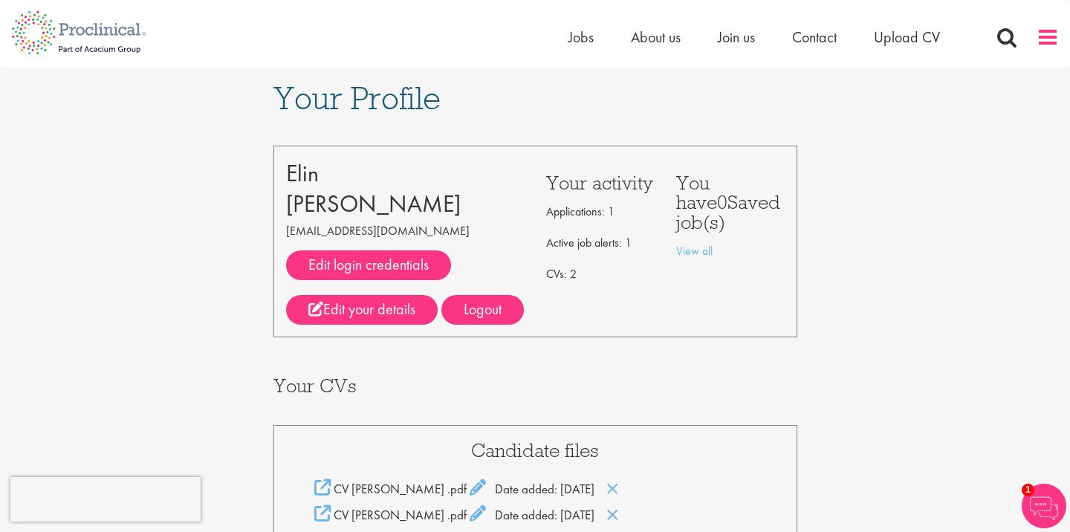
click at [1047, 38] on span at bounding box center [1048, 37] width 22 height 22
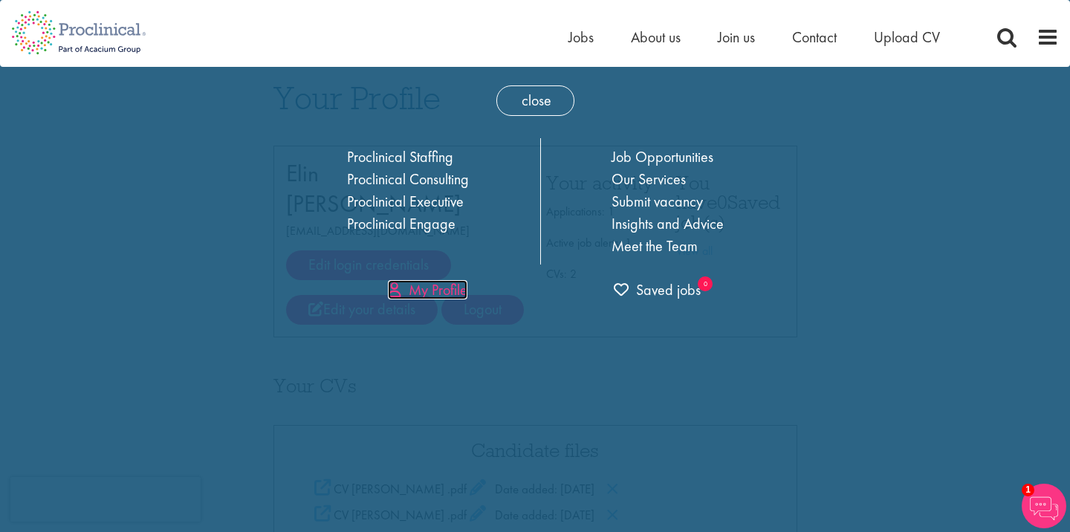
click at [444, 286] on link "My Profile" at bounding box center [428, 289] width 80 height 19
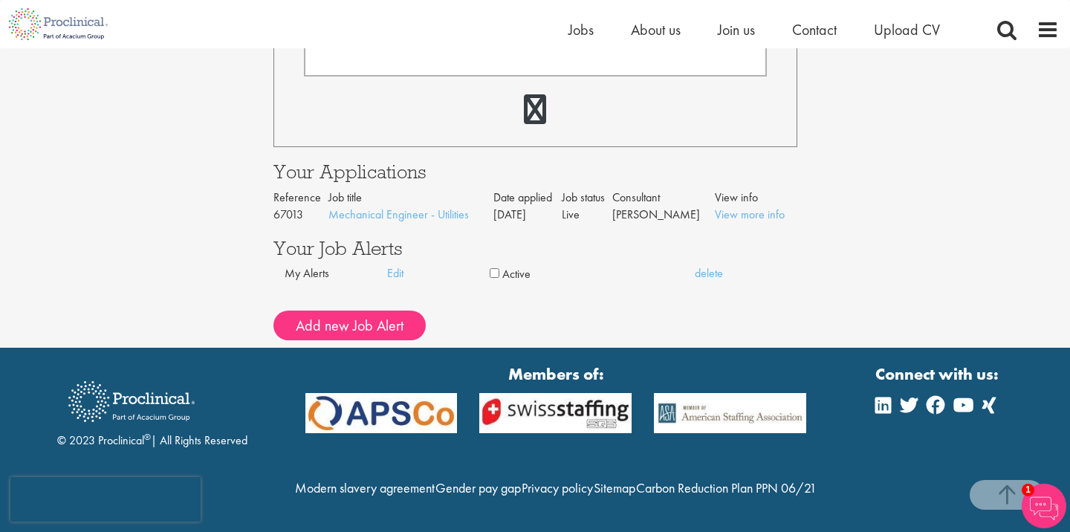
scroll to position [589, 0]
click at [742, 207] on link "View more info" at bounding box center [750, 215] width 70 height 16
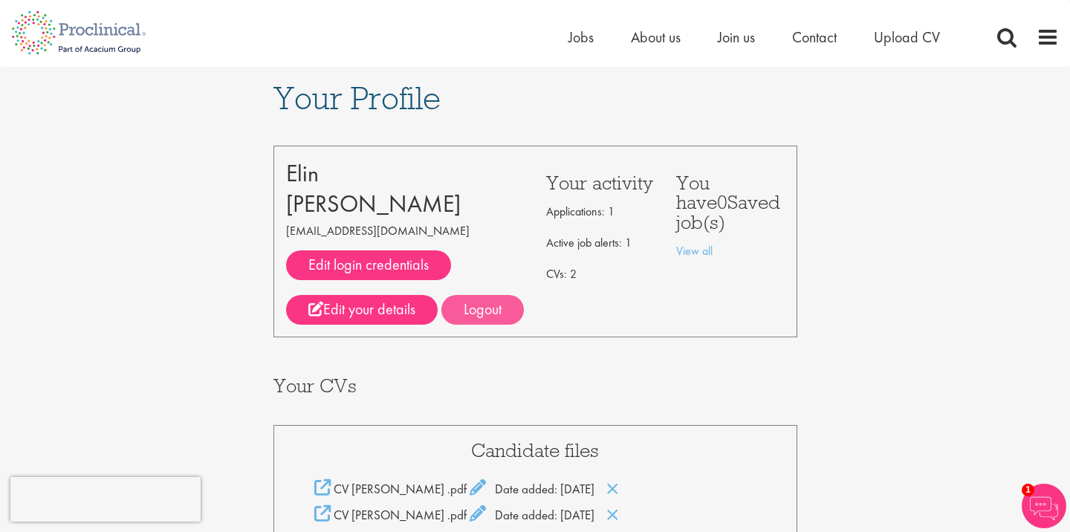
click at [493, 315] on div "Logout" at bounding box center [482, 310] width 82 height 30
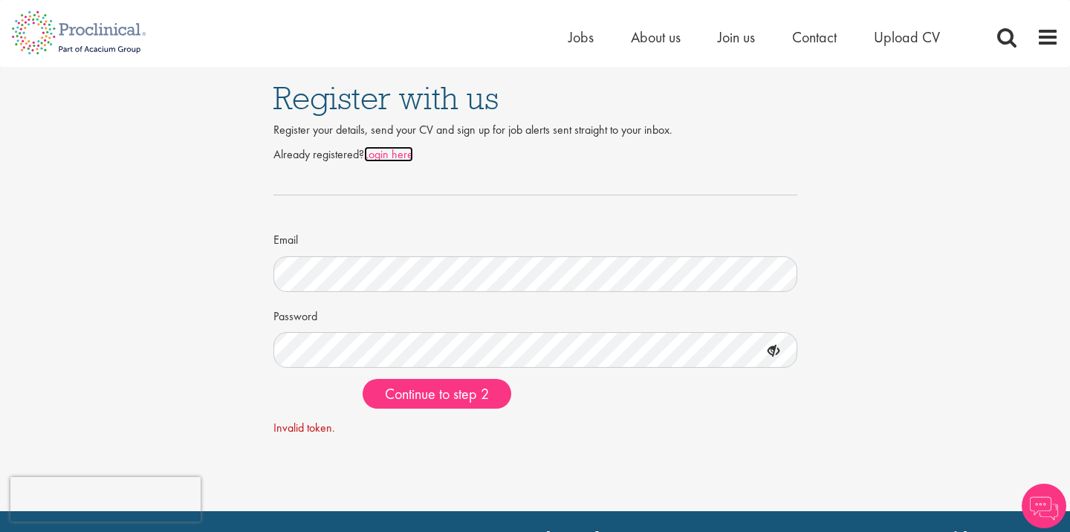
click at [392, 150] on link "Login here" at bounding box center [388, 154] width 49 height 16
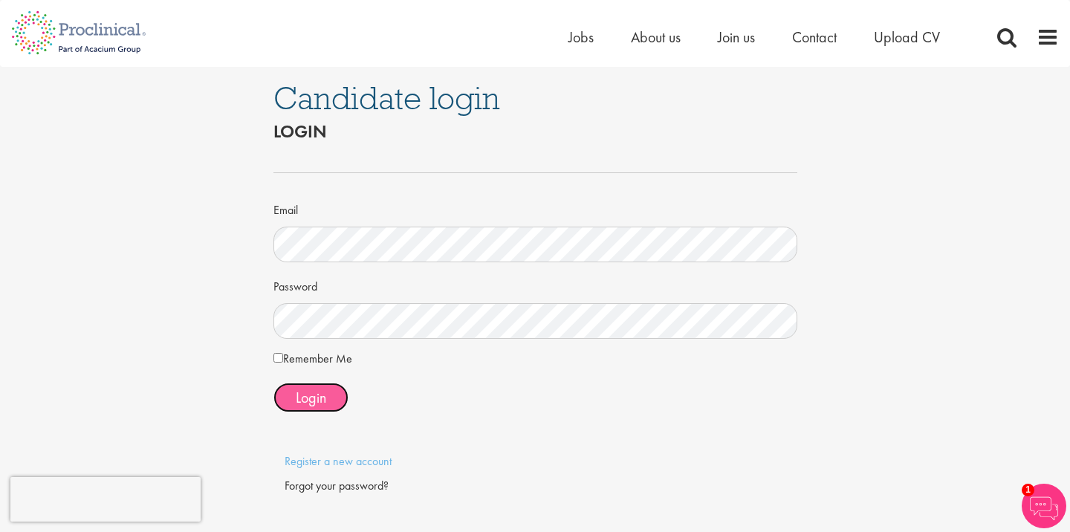
click at [302, 407] on button "Login" at bounding box center [311, 398] width 75 height 30
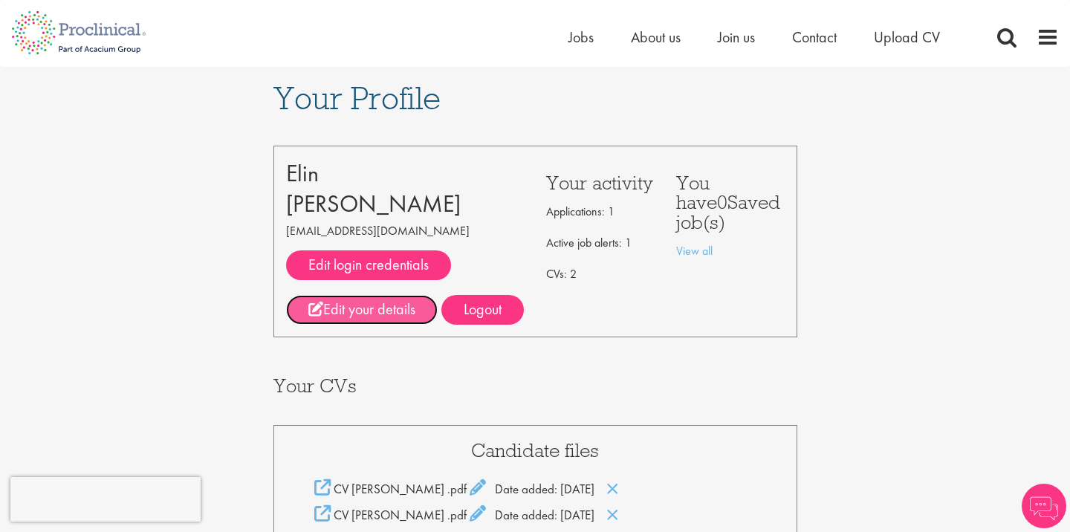
click at [396, 303] on link "Edit your details" at bounding box center [362, 310] width 152 height 30
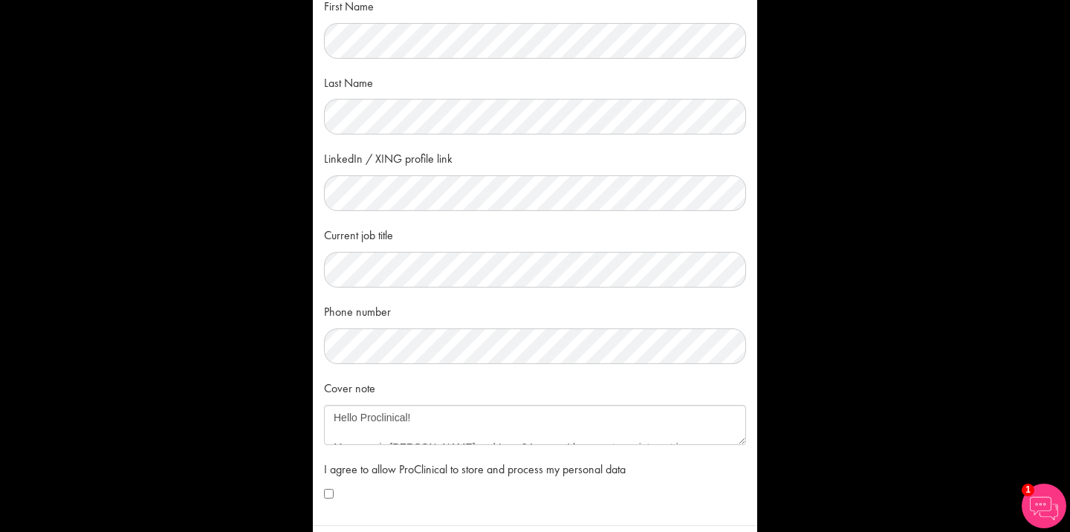
scroll to position [152, 0]
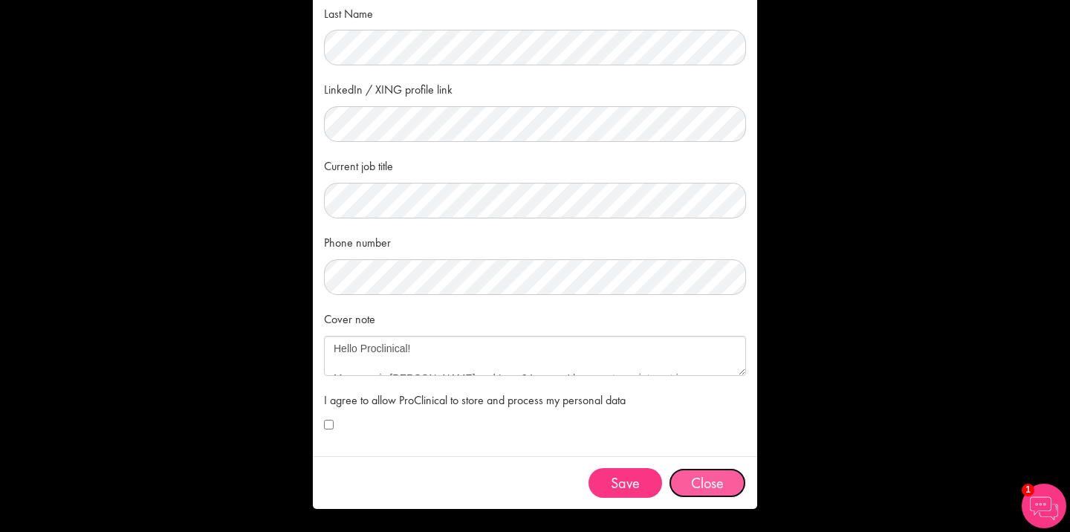
click at [724, 488] on button "Close" at bounding box center [707, 483] width 77 height 30
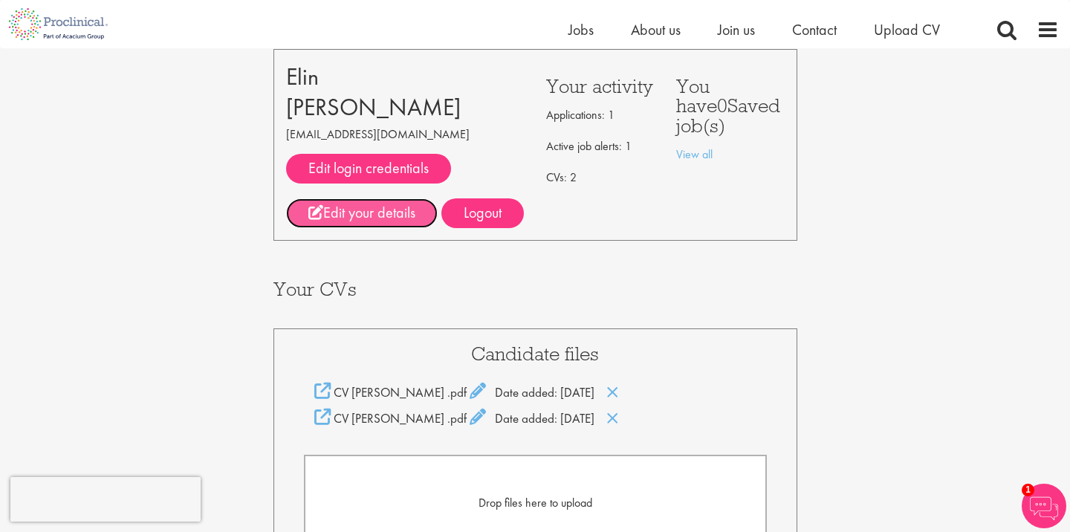
scroll to position [0, 0]
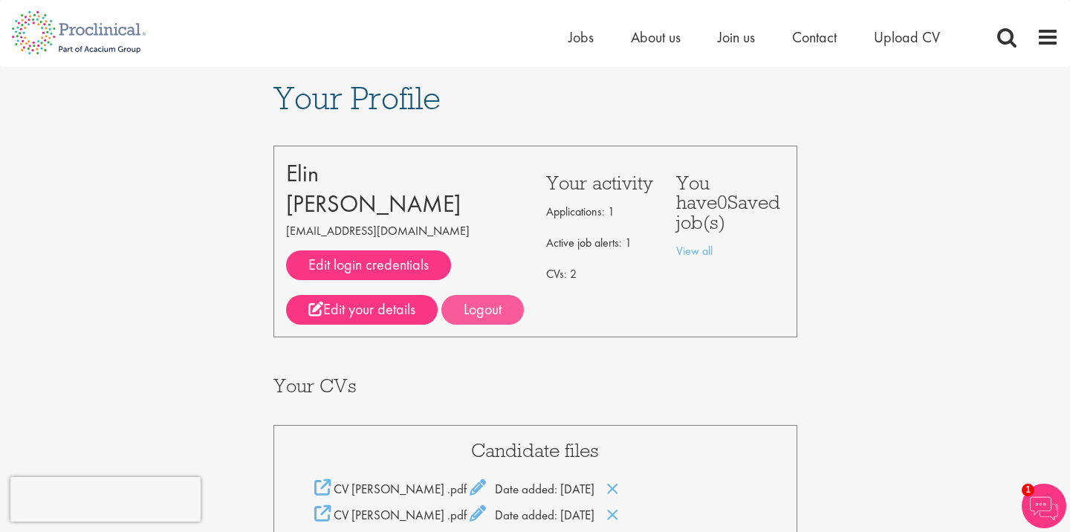
click at [499, 310] on div "Logout" at bounding box center [482, 310] width 82 height 30
